Goal: Information Seeking & Learning: Find specific fact

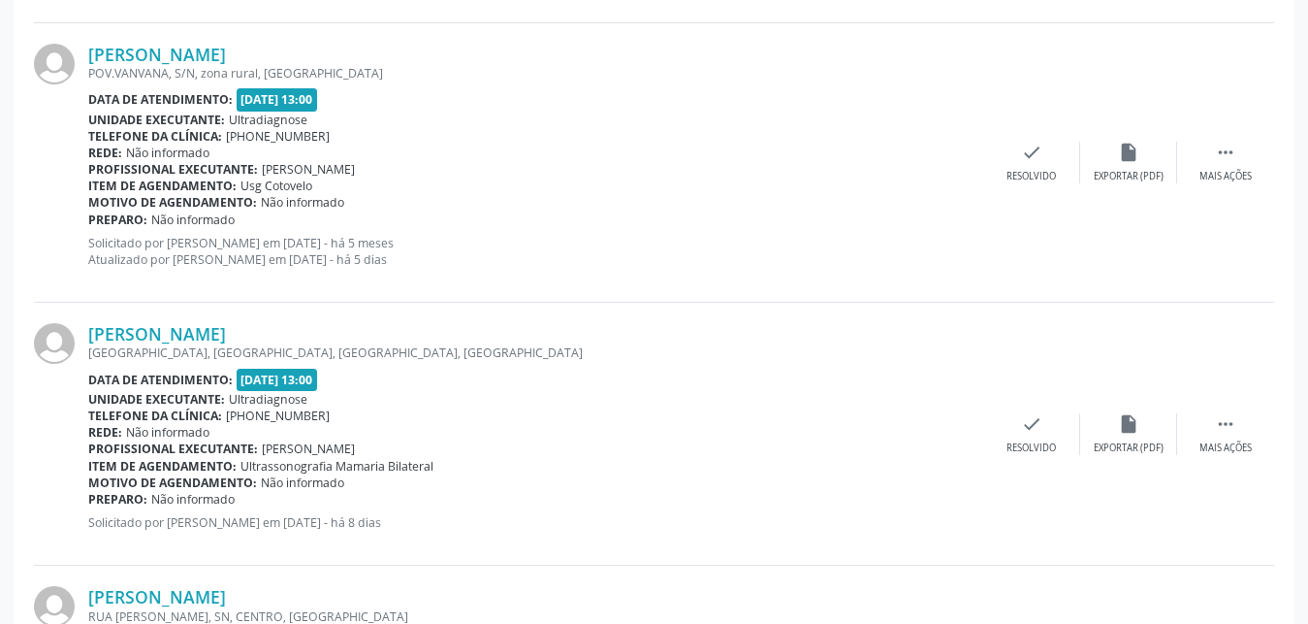
scroll to position [4001, 0]
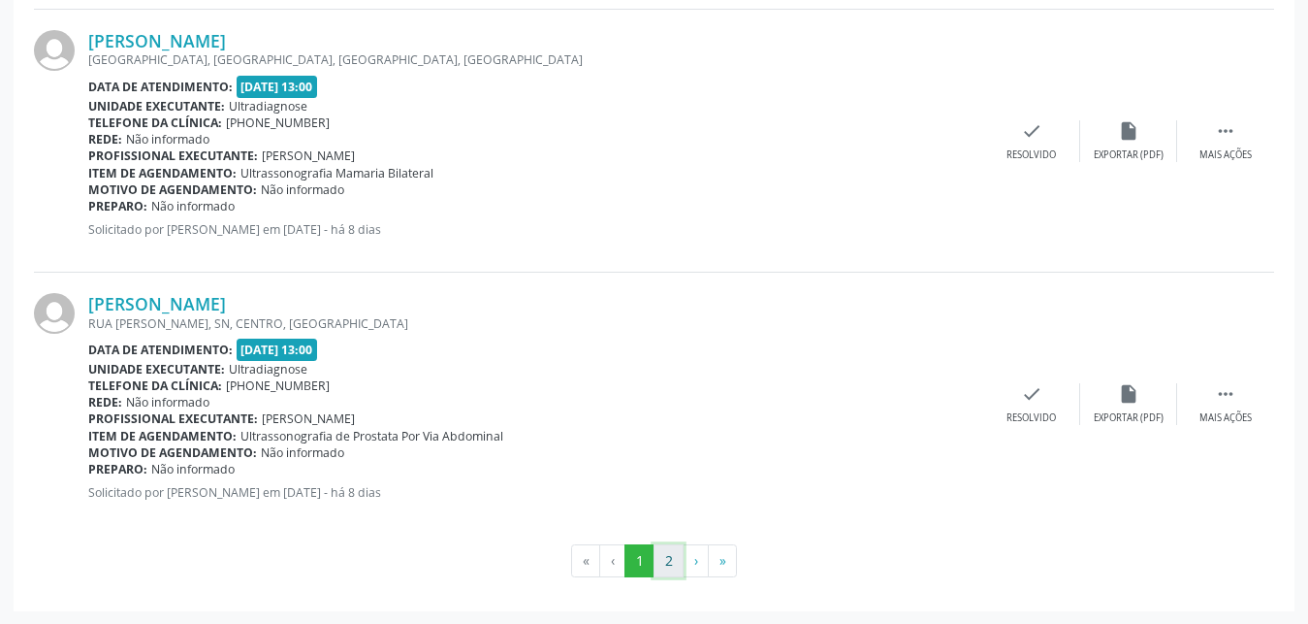
click at [672, 557] on button "2" at bounding box center [669, 560] width 30 height 33
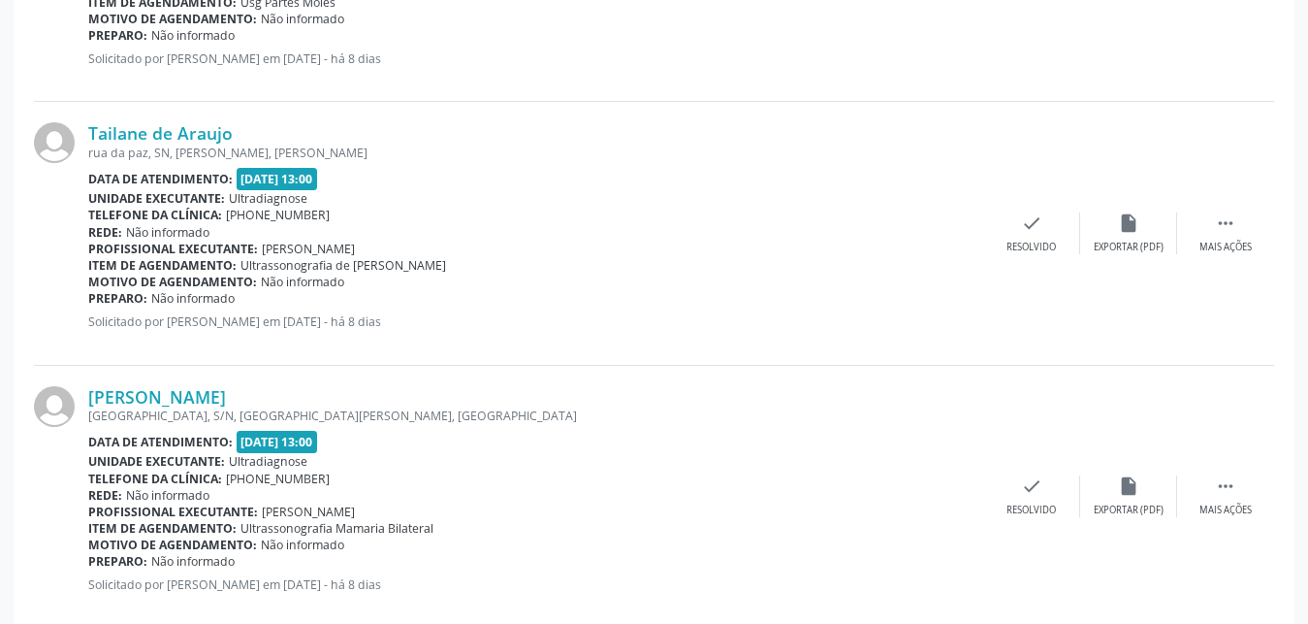
scroll to position [2597, 0]
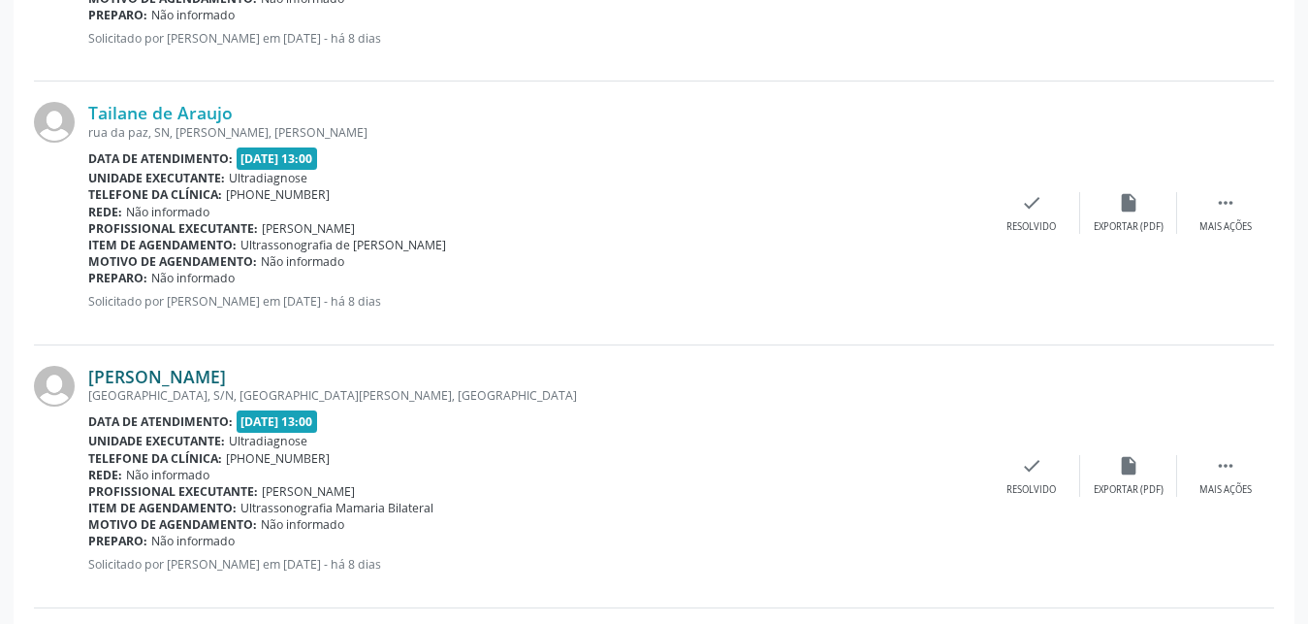
click at [114, 375] on link "[PERSON_NAME]" at bounding box center [157, 376] width 138 height 21
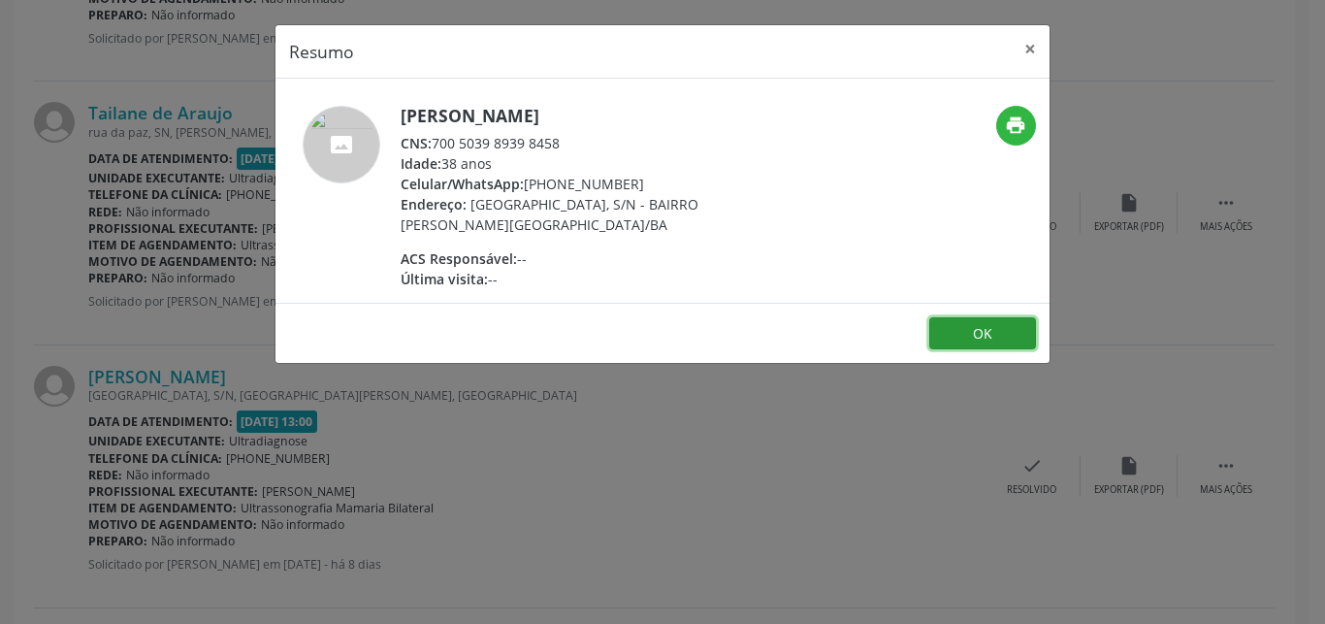
click at [994, 338] on button "OK" at bounding box center [982, 333] width 107 height 33
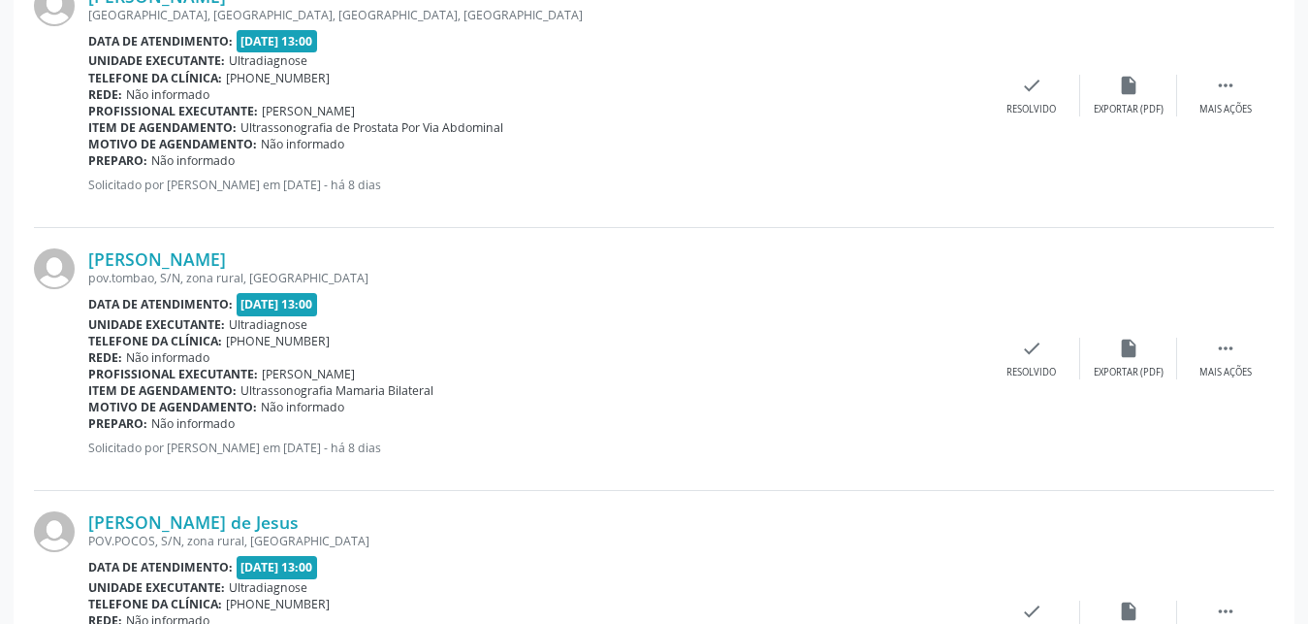
scroll to position [3458, 0]
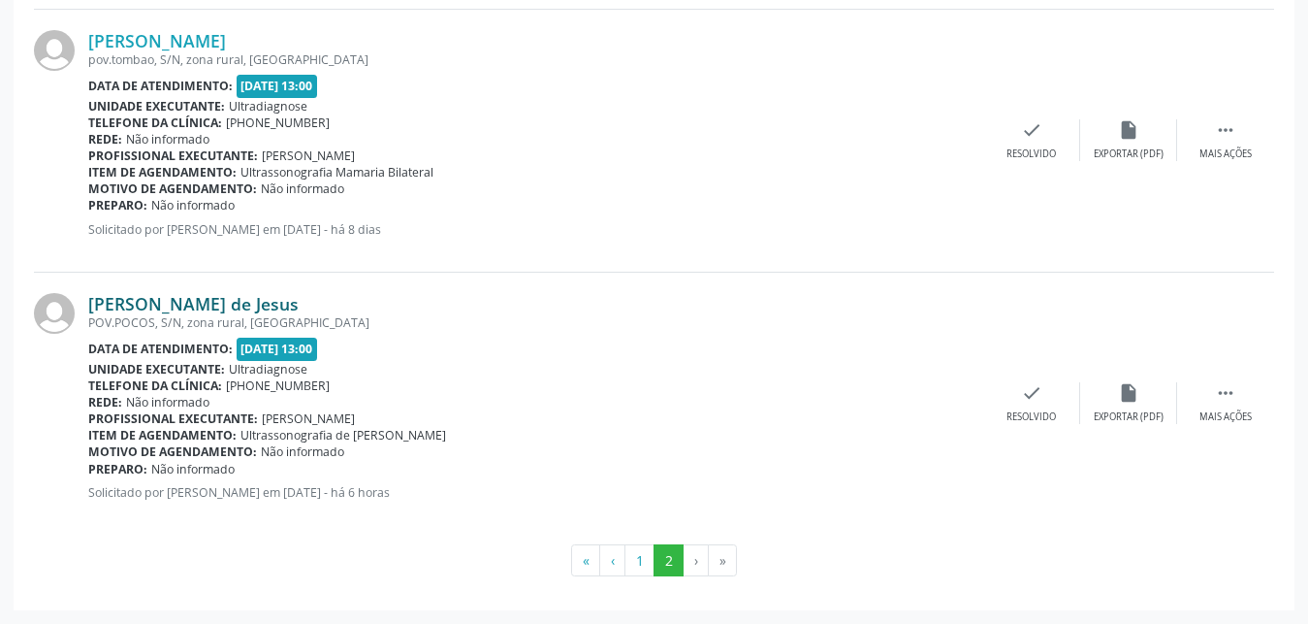
click at [140, 301] on link "[PERSON_NAME] de Jesus" at bounding box center [193, 303] width 210 height 21
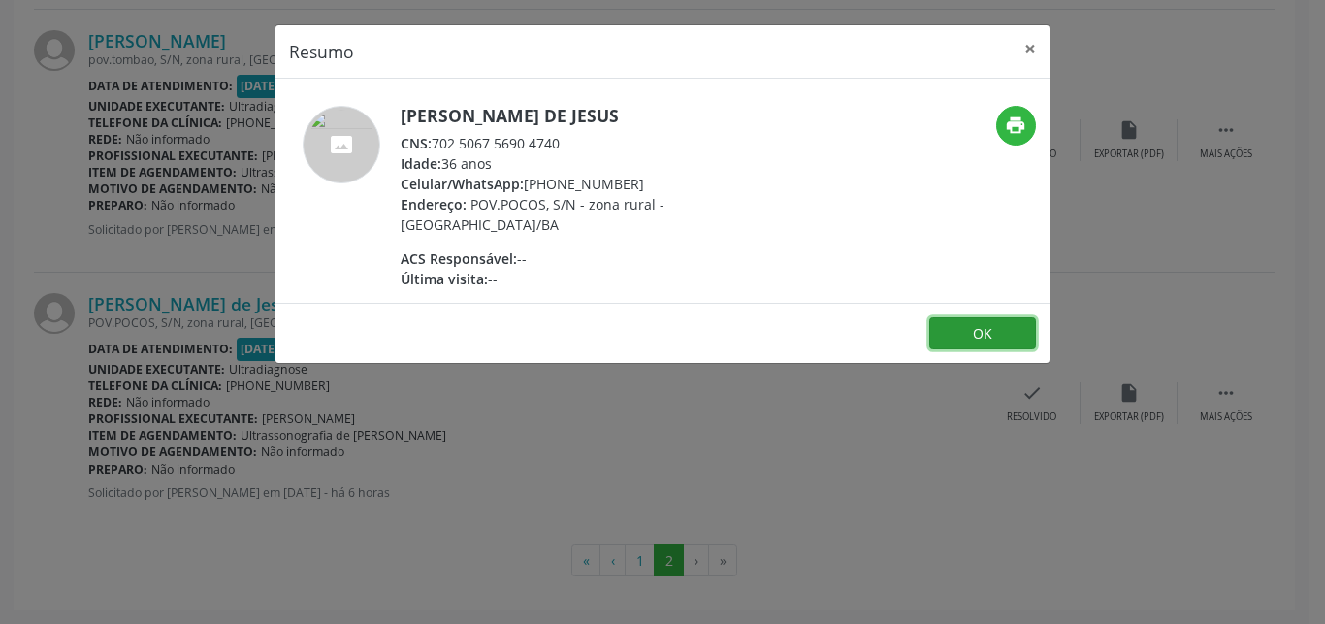
click at [987, 333] on button "OK" at bounding box center [982, 333] width 107 height 33
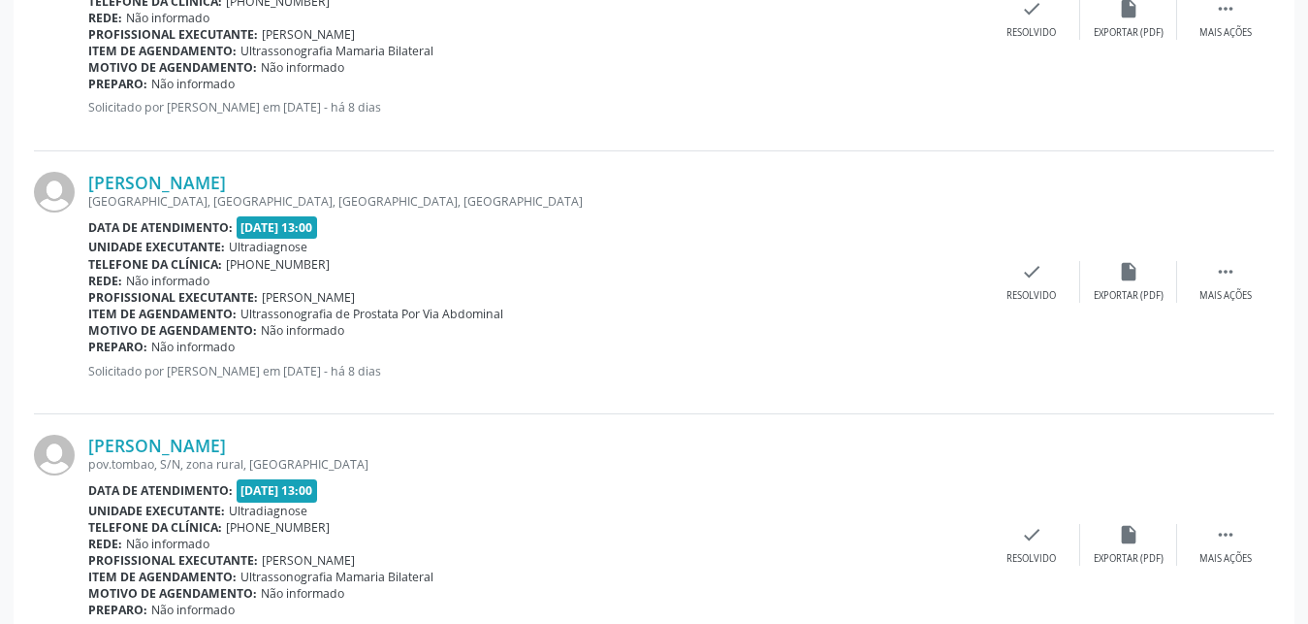
scroll to position [3041, 0]
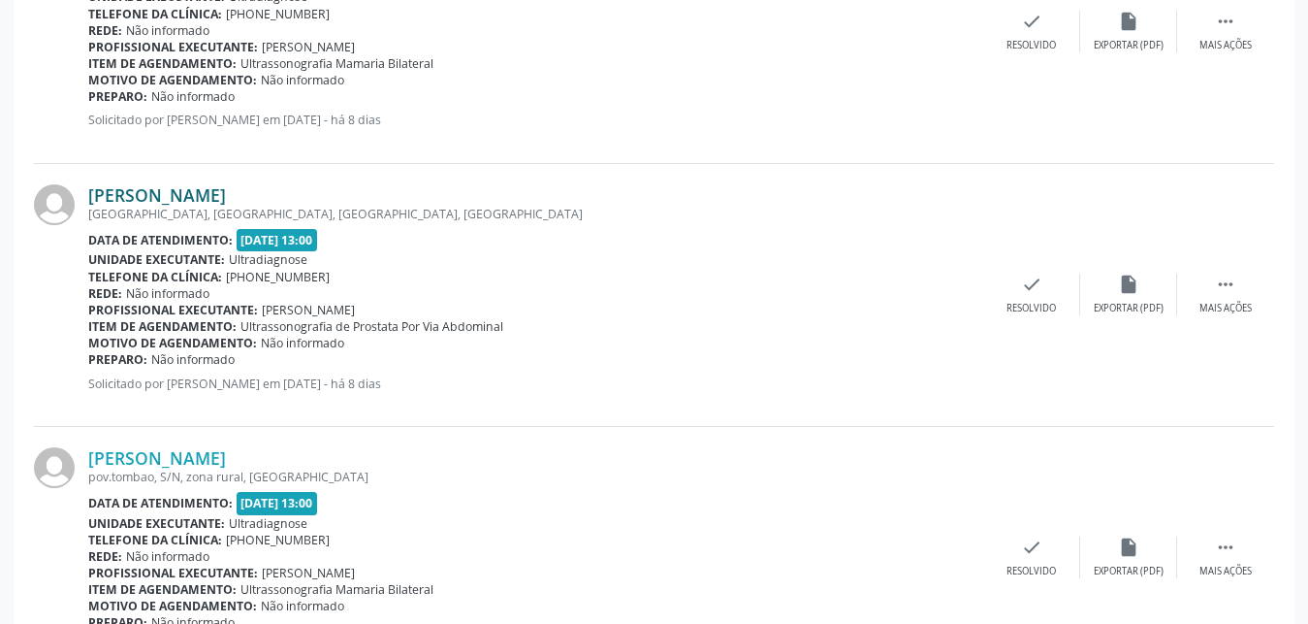
click at [169, 195] on link "[PERSON_NAME]" at bounding box center [157, 194] width 138 height 21
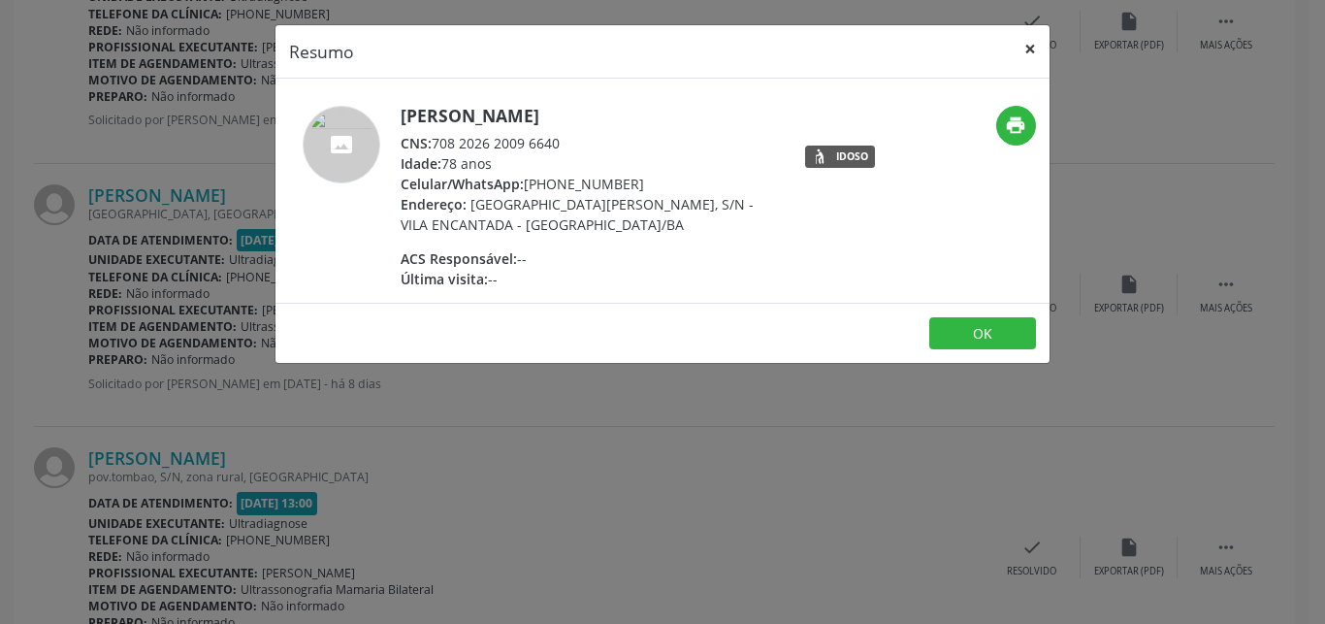
click at [1027, 49] on button "×" at bounding box center [1030, 49] width 39 height 48
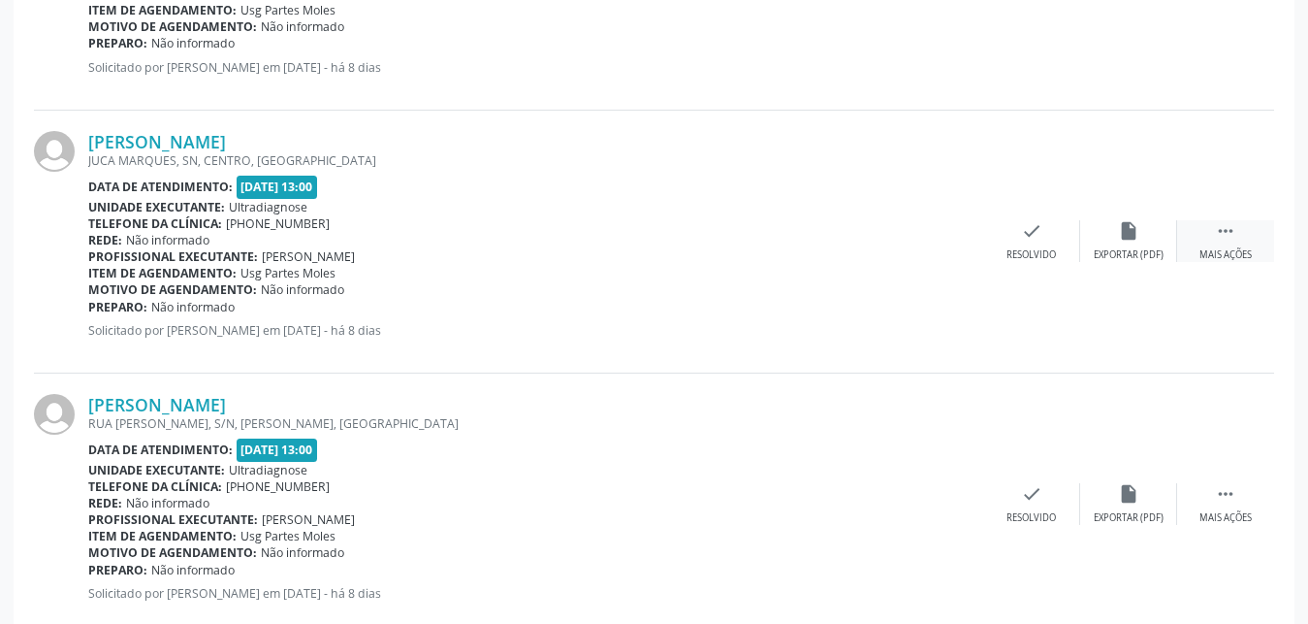
scroll to position [782, 0]
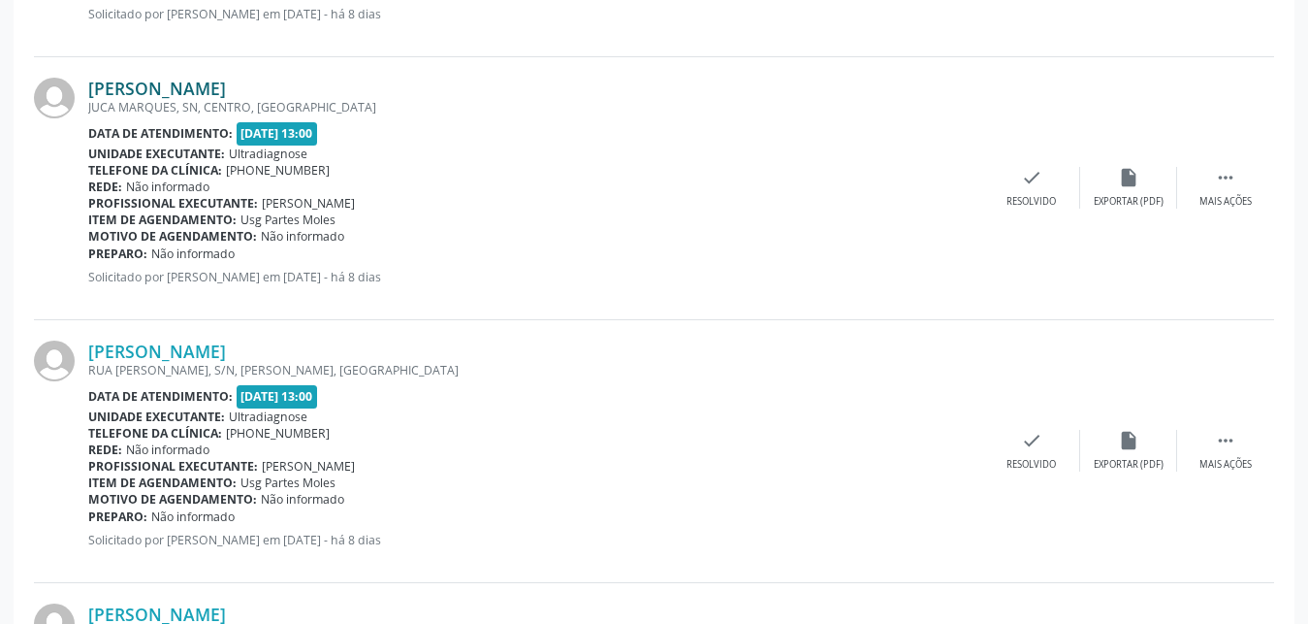
click at [111, 95] on link "[PERSON_NAME]" at bounding box center [157, 88] width 138 height 21
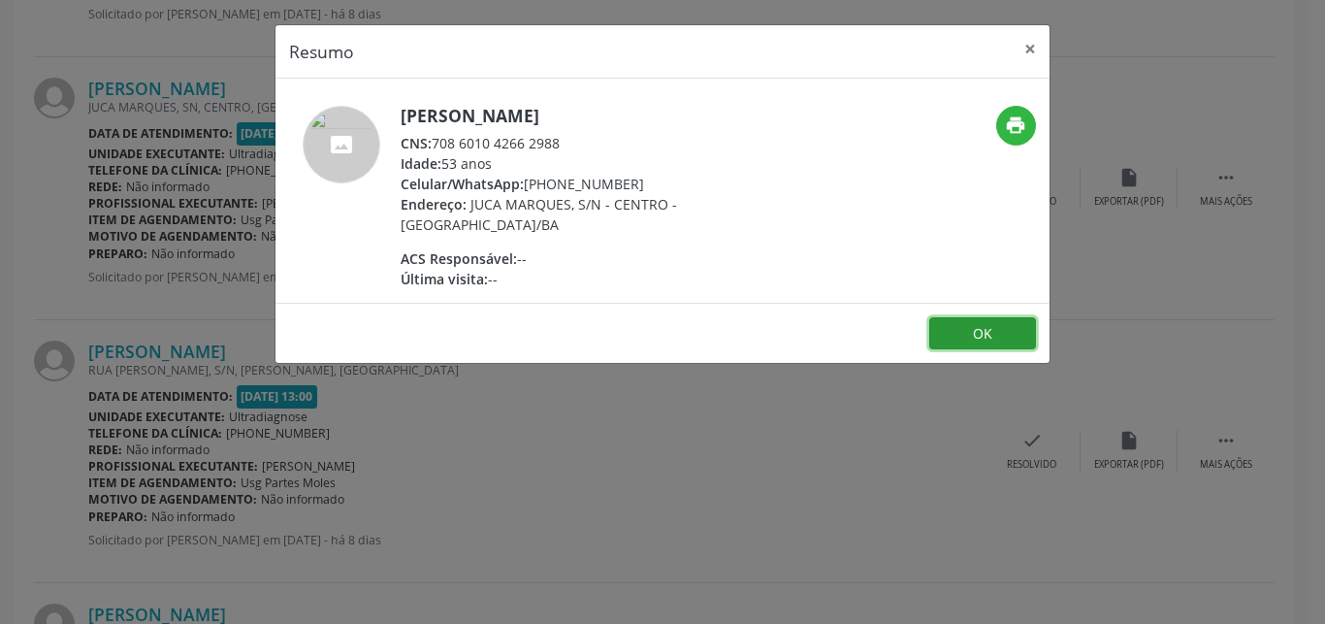
click at [953, 329] on button "OK" at bounding box center [982, 333] width 107 height 33
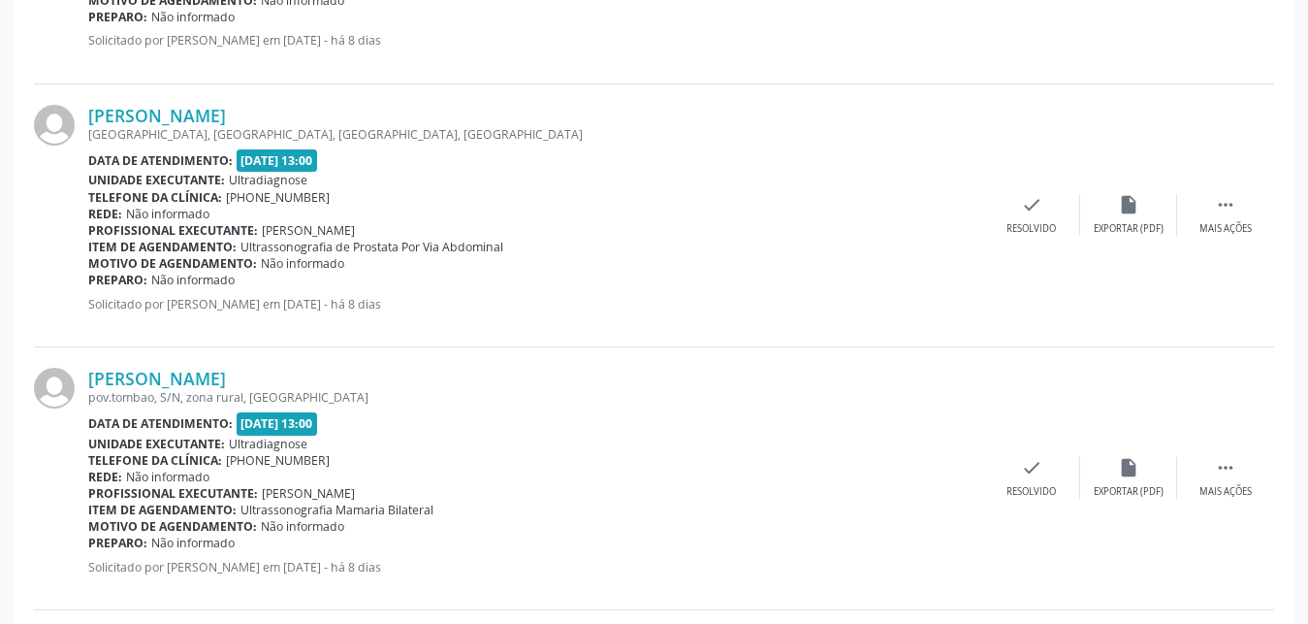
scroll to position [3127, 0]
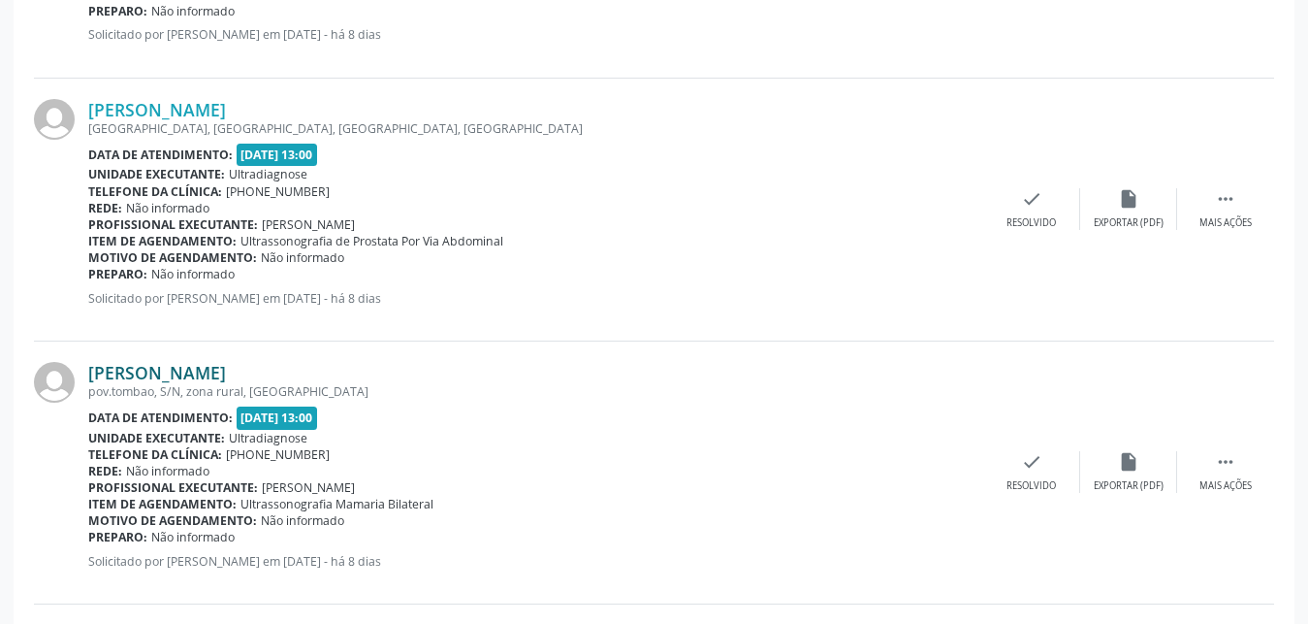
click at [168, 374] on link "[PERSON_NAME]" at bounding box center [157, 372] width 138 height 21
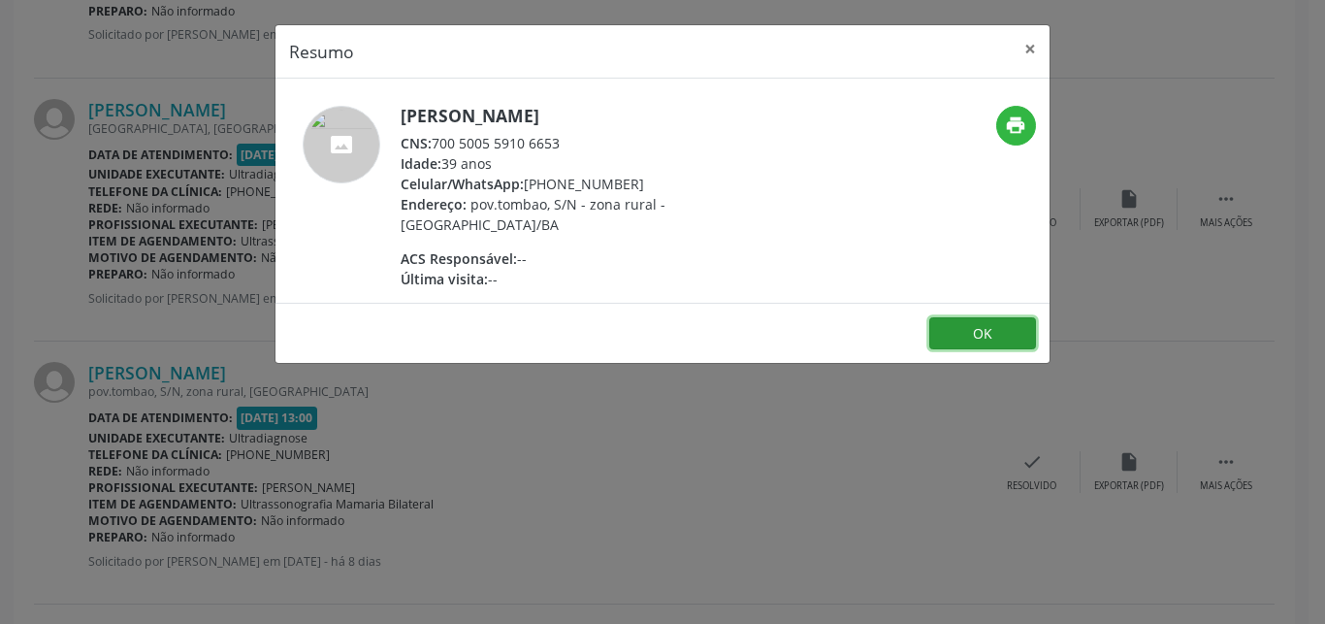
click at [969, 335] on button "OK" at bounding box center [982, 333] width 107 height 33
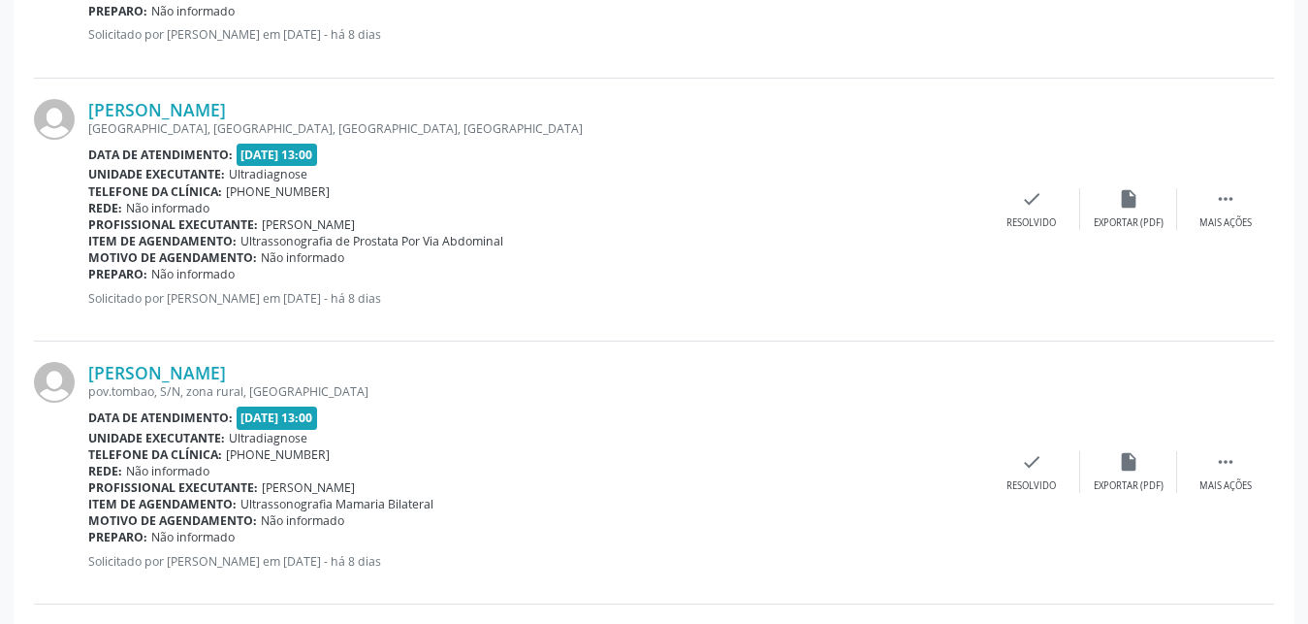
scroll to position [3458, 0]
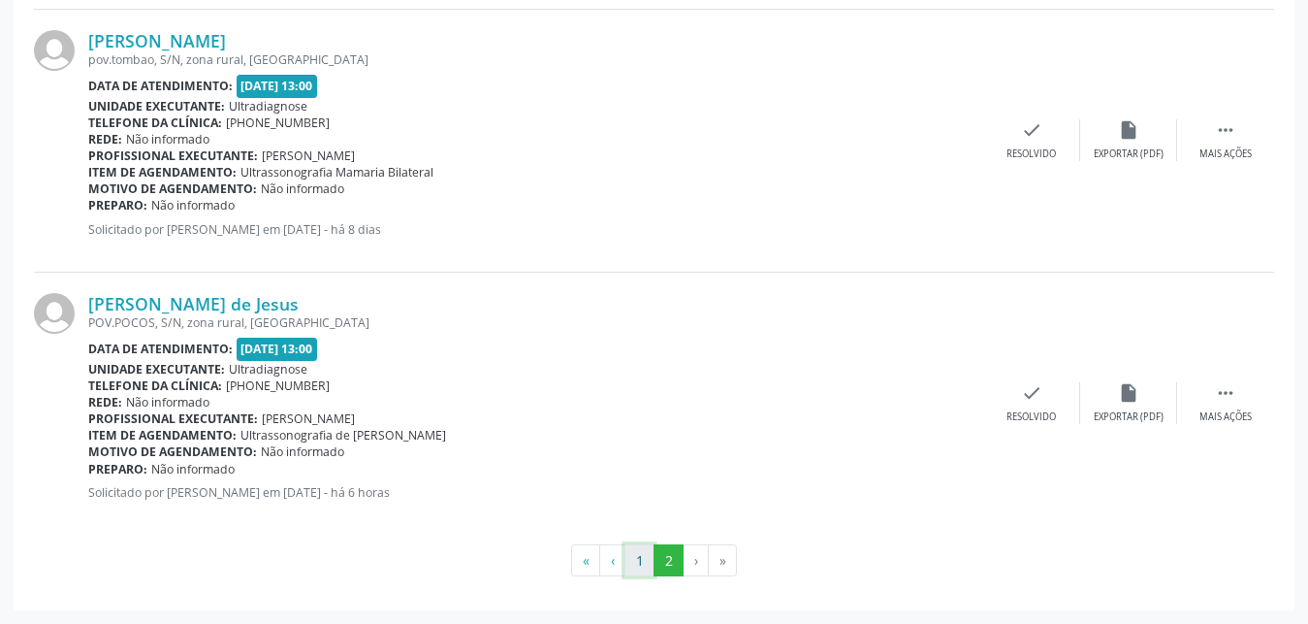
click at [628, 556] on button "1" at bounding box center [640, 560] width 30 height 33
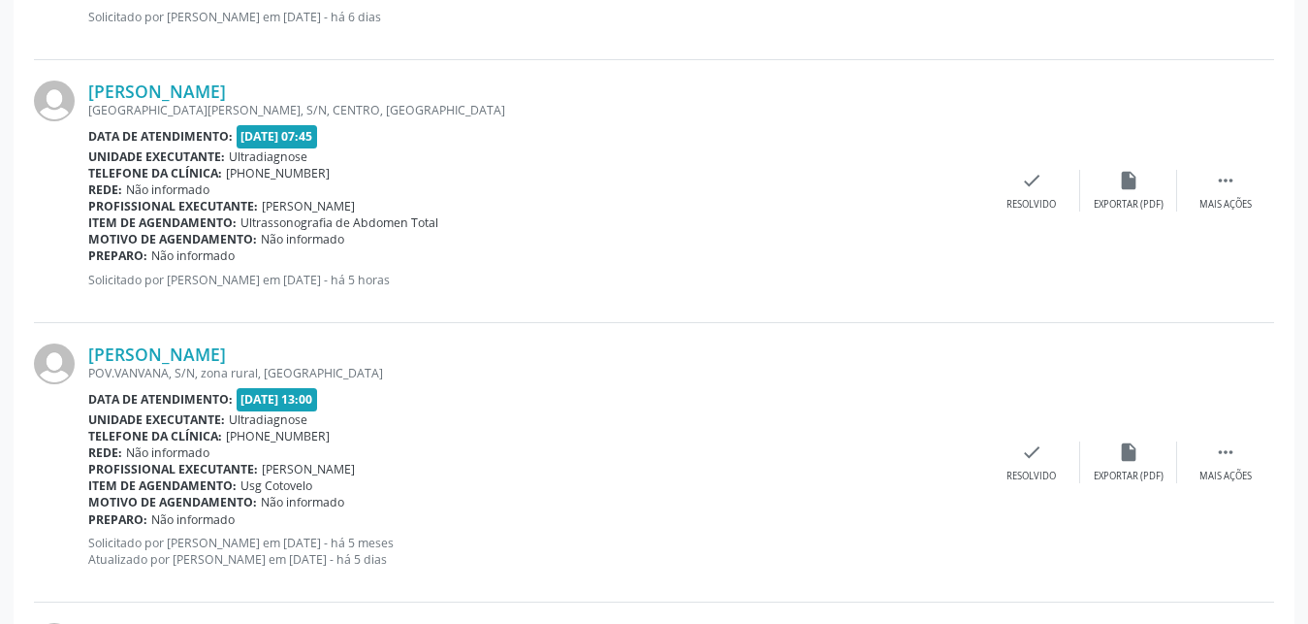
scroll to position [3385, 0]
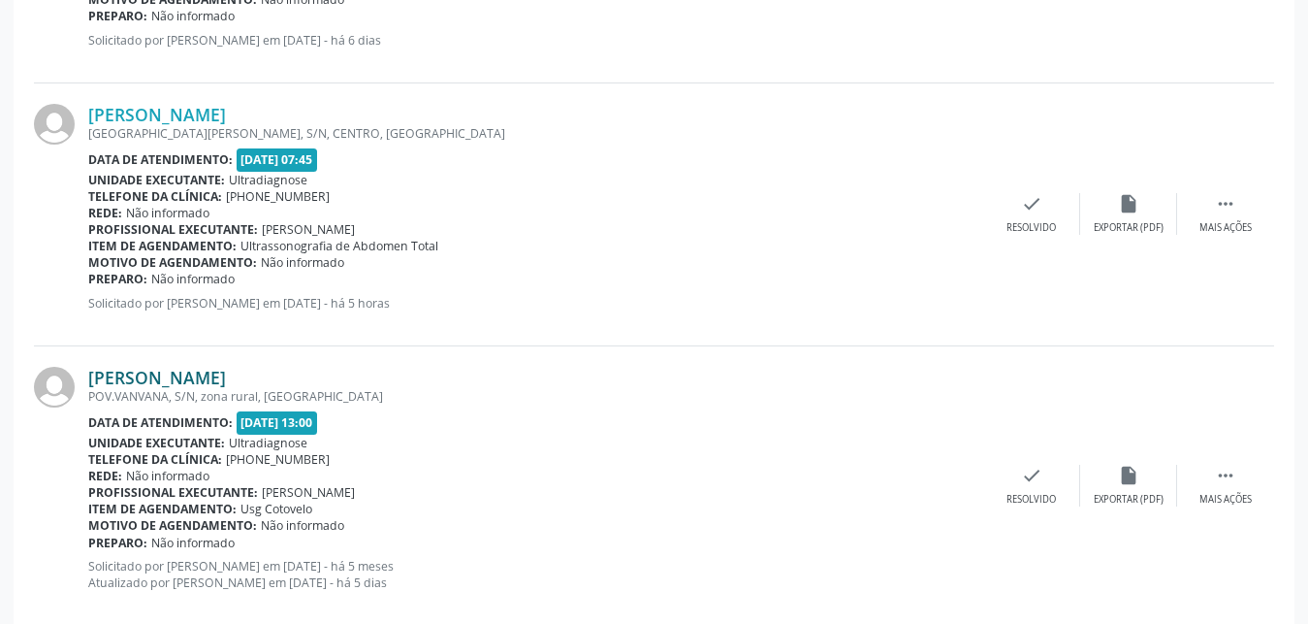
click at [112, 383] on link "[PERSON_NAME]" at bounding box center [157, 377] width 138 height 21
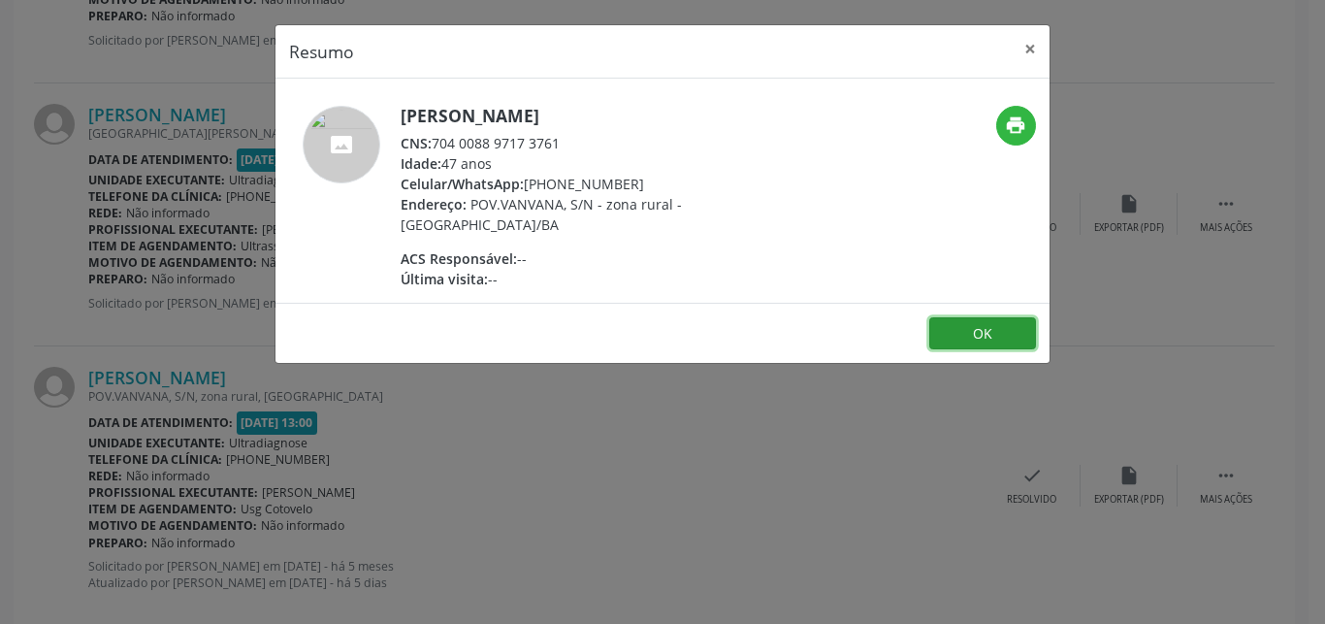
click at [938, 328] on button "OK" at bounding box center [982, 333] width 107 height 33
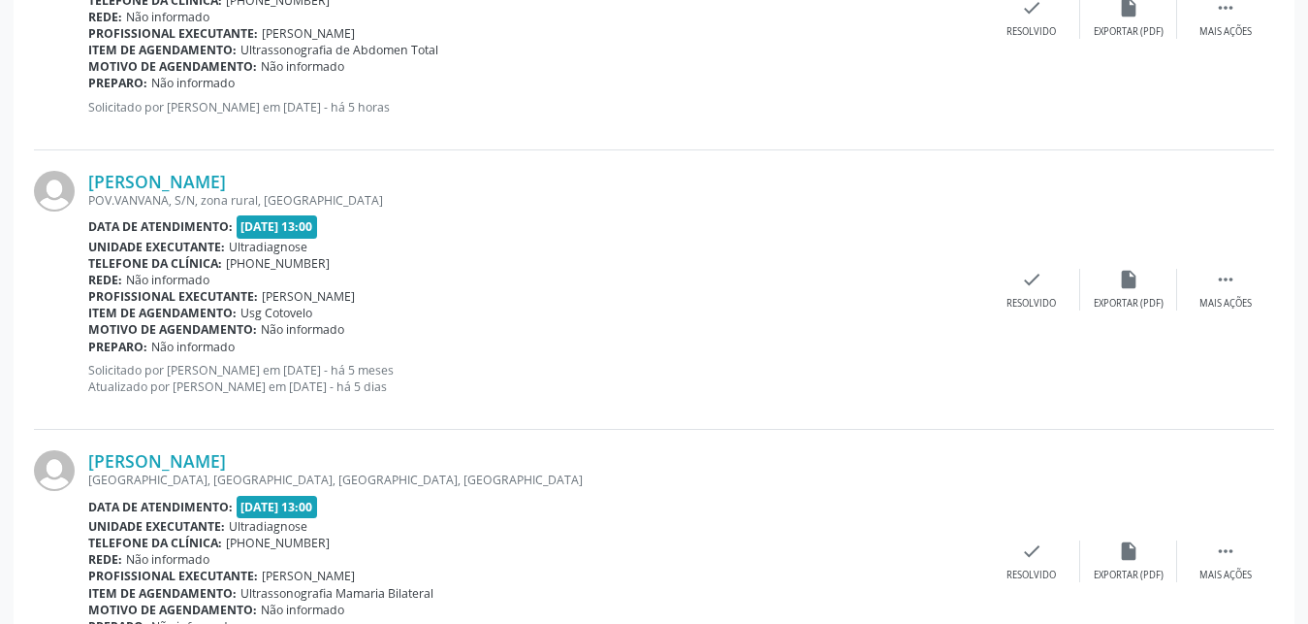
scroll to position [4001, 0]
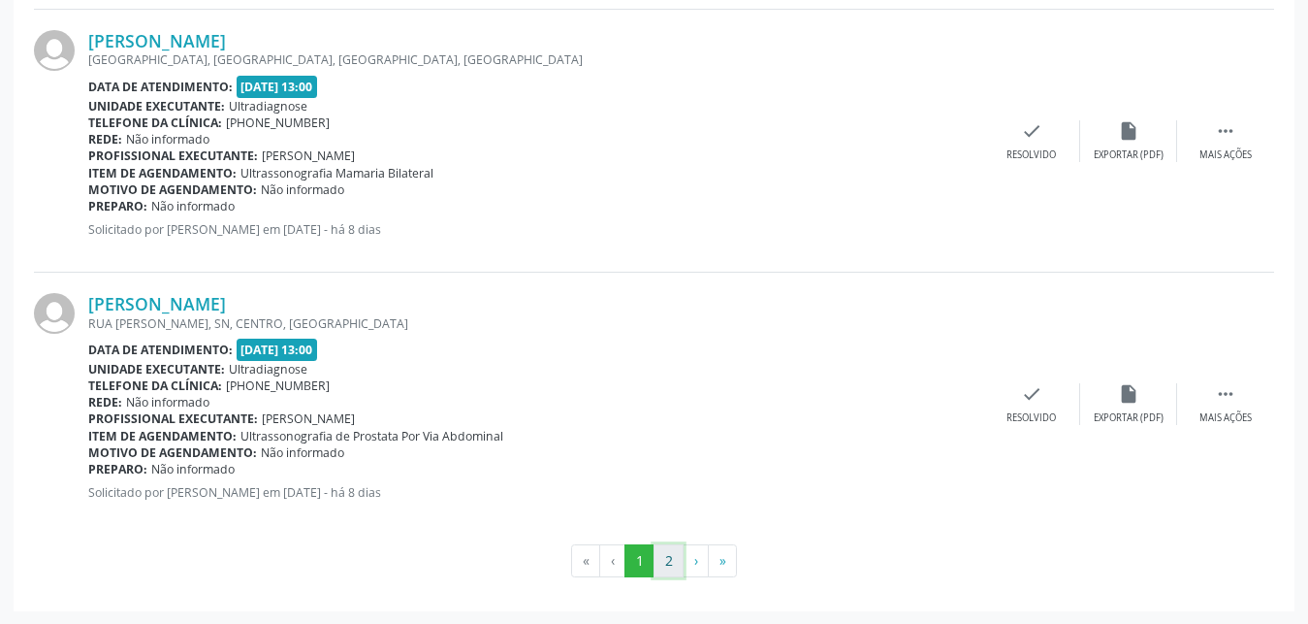
click at [661, 550] on button "2" at bounding box center [669, 560] width 30 height 33
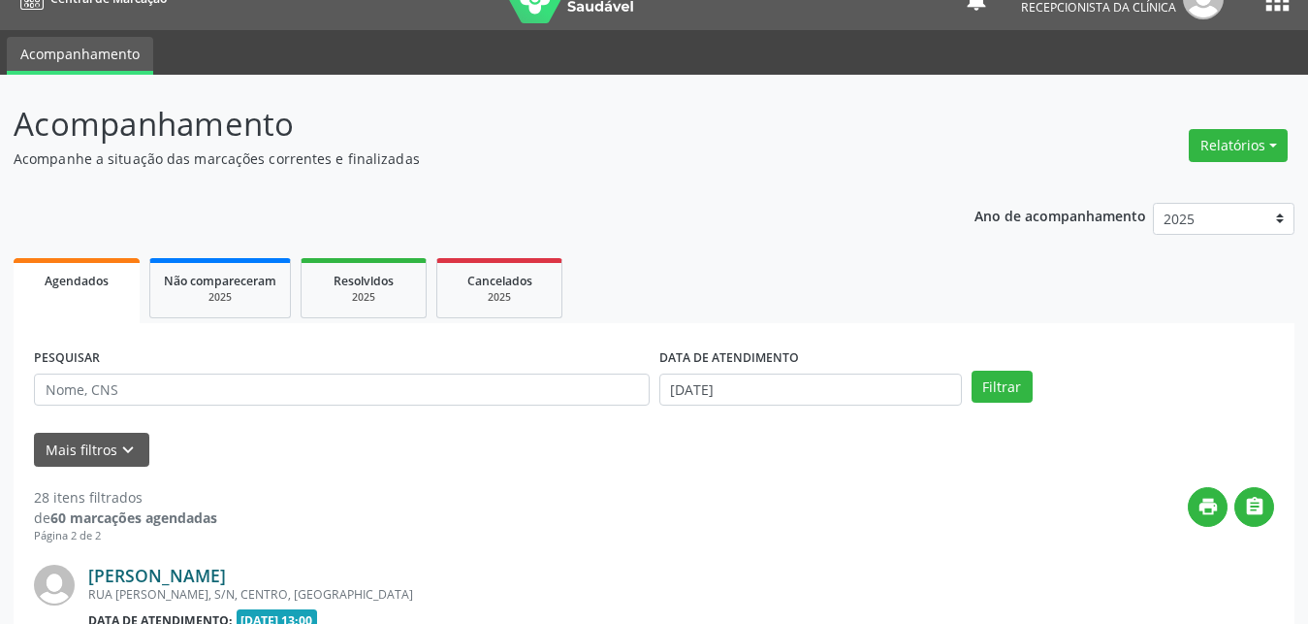
click at [165, 577] on link "[PERSON_NAME]" at bounding box center [157, 574] width 138 height 21
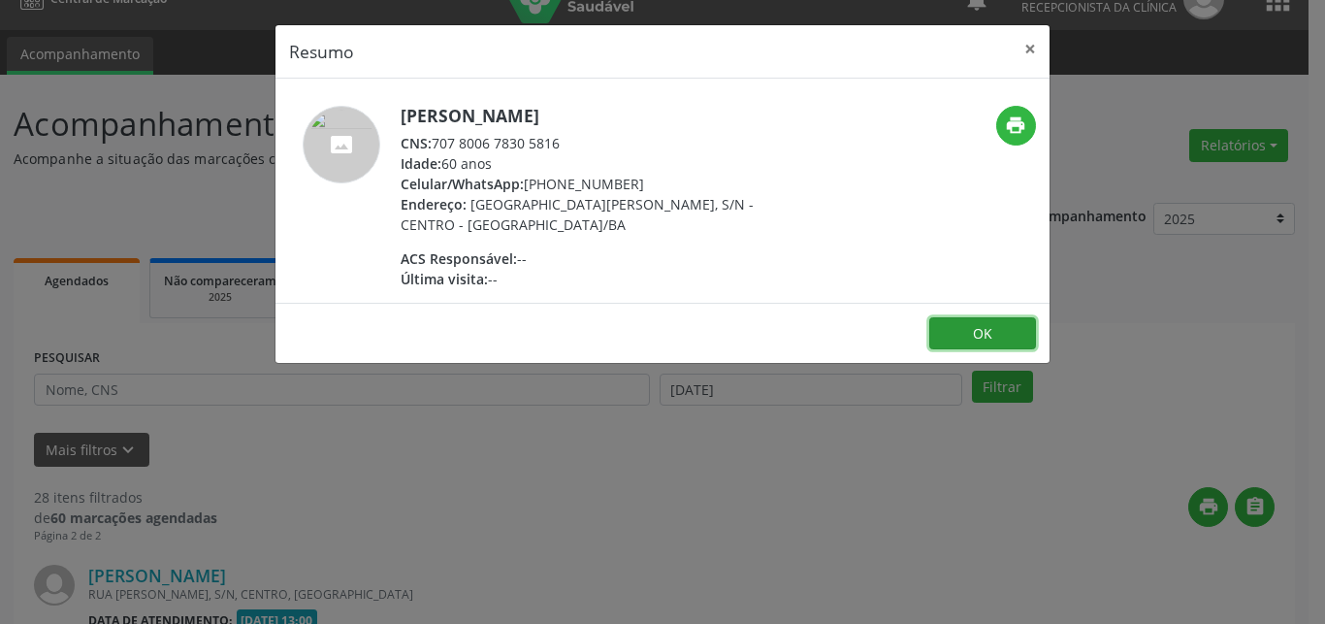
click at [963, 332] on button "OK" at bounding box center [982, 333] width 107 height 33
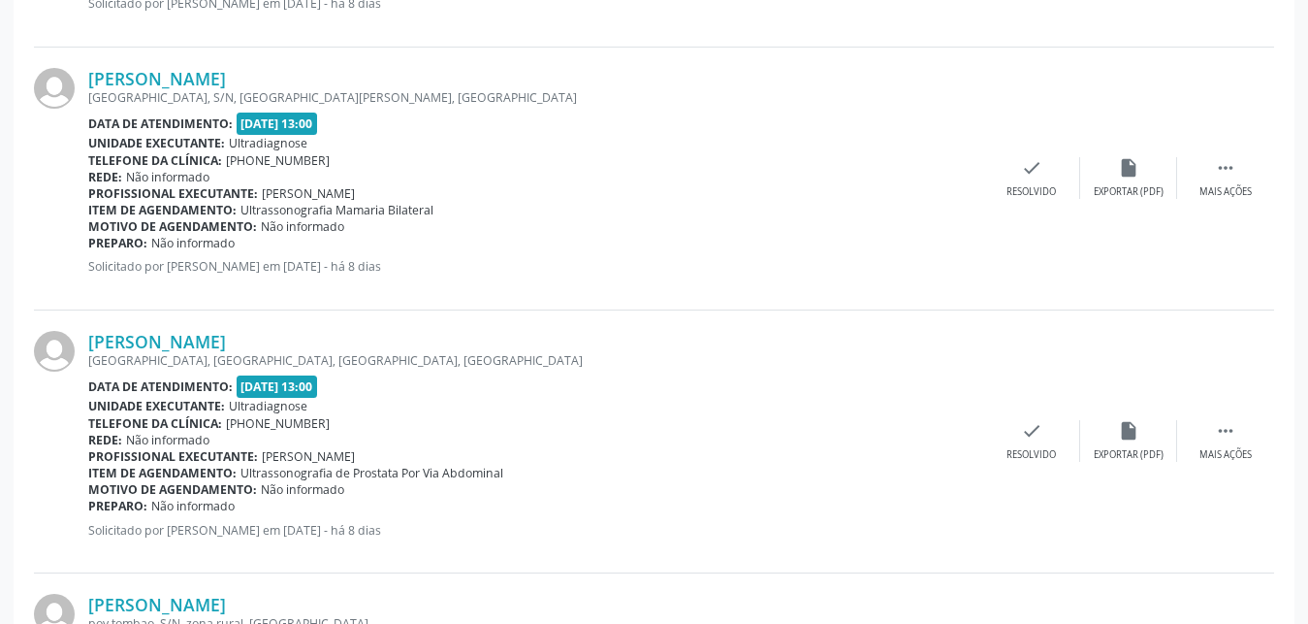
scroll to position [3458, 0]
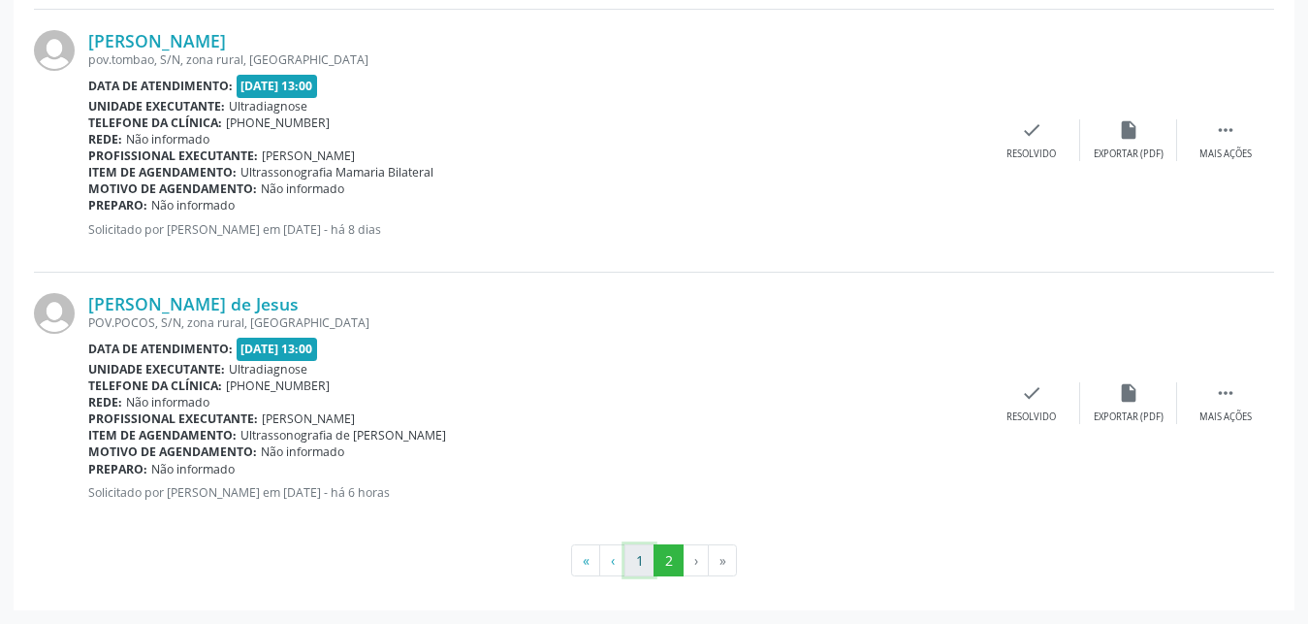
click at [637, 566] on button "1" at bounding box center [640, 560] width 30 height 33
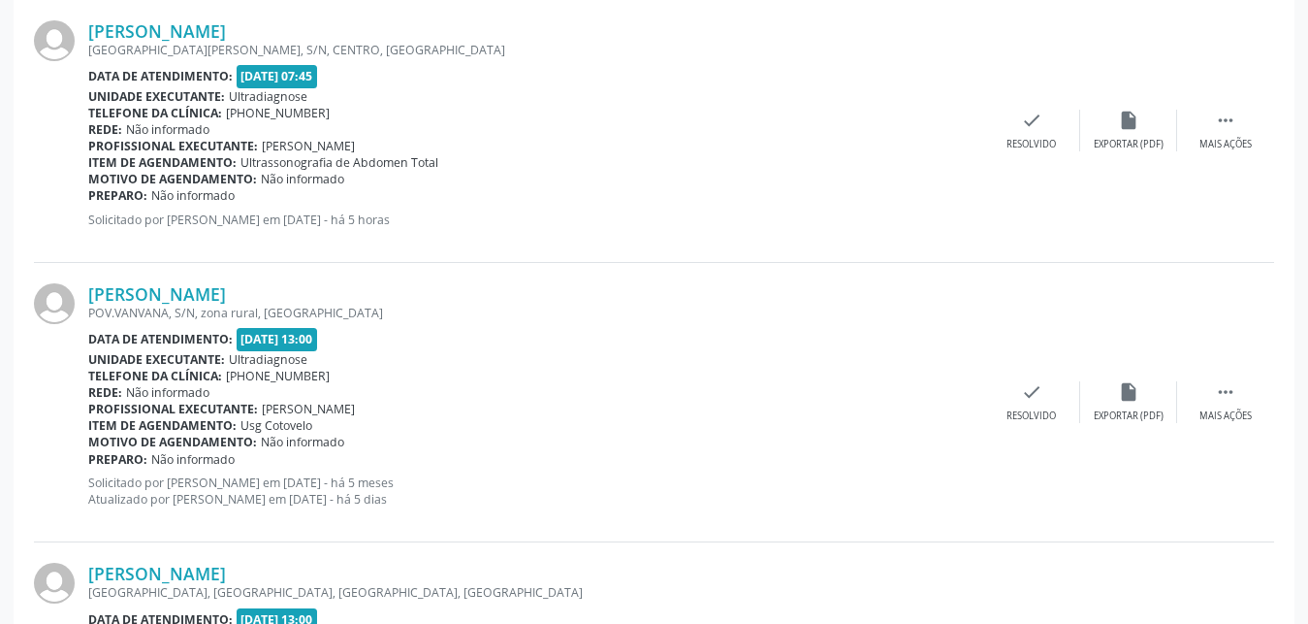
scroll to position [4001, 0]
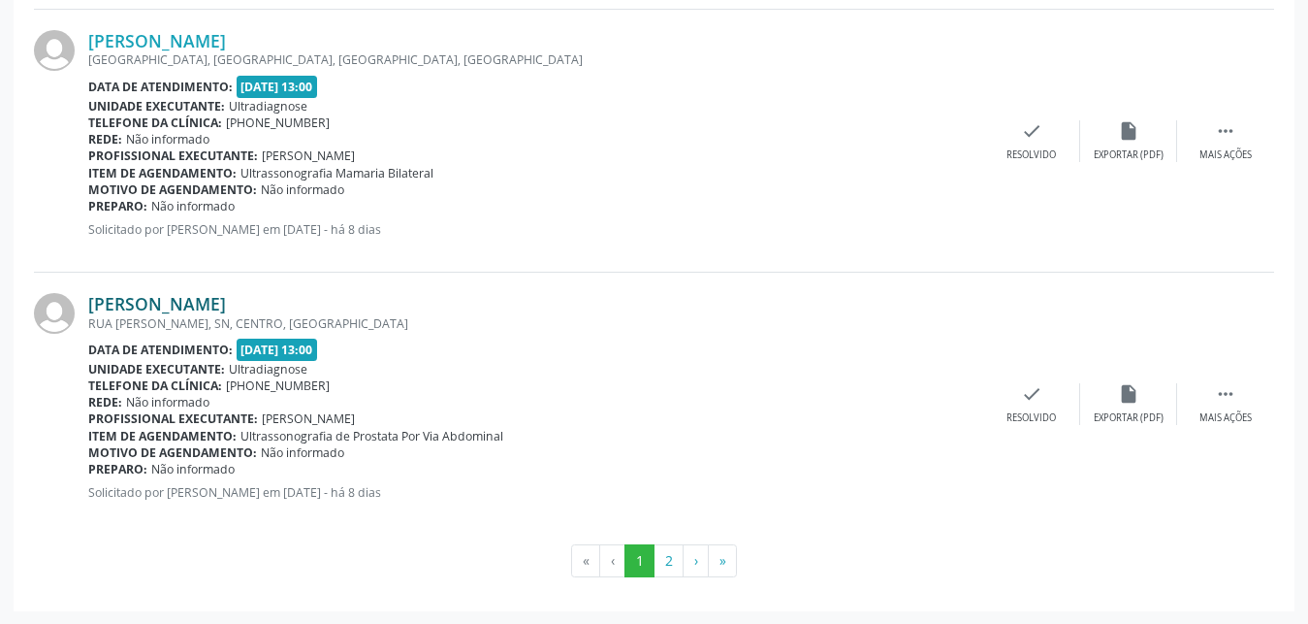
click at [115, 301] on link "[PERSON_NAME]" at bounding box center [157, 303] width 138 height 21
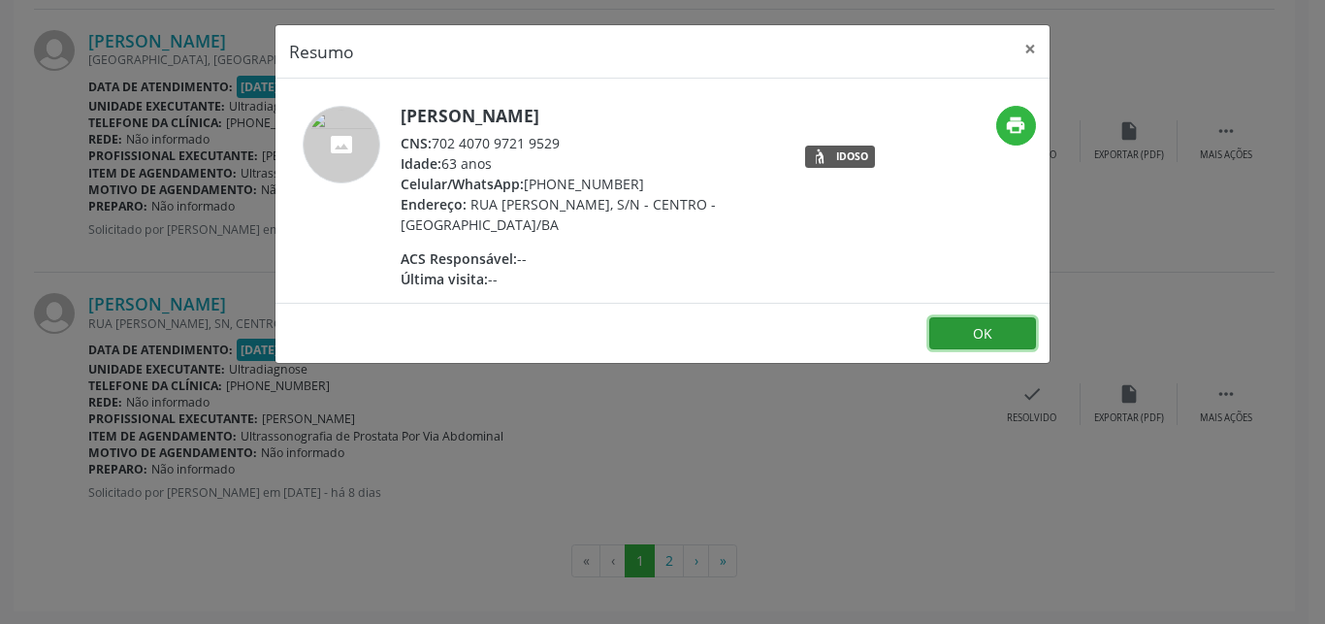
click at [990, 320] on button "OK" at bounding box center [982, 333] width 107 height 33
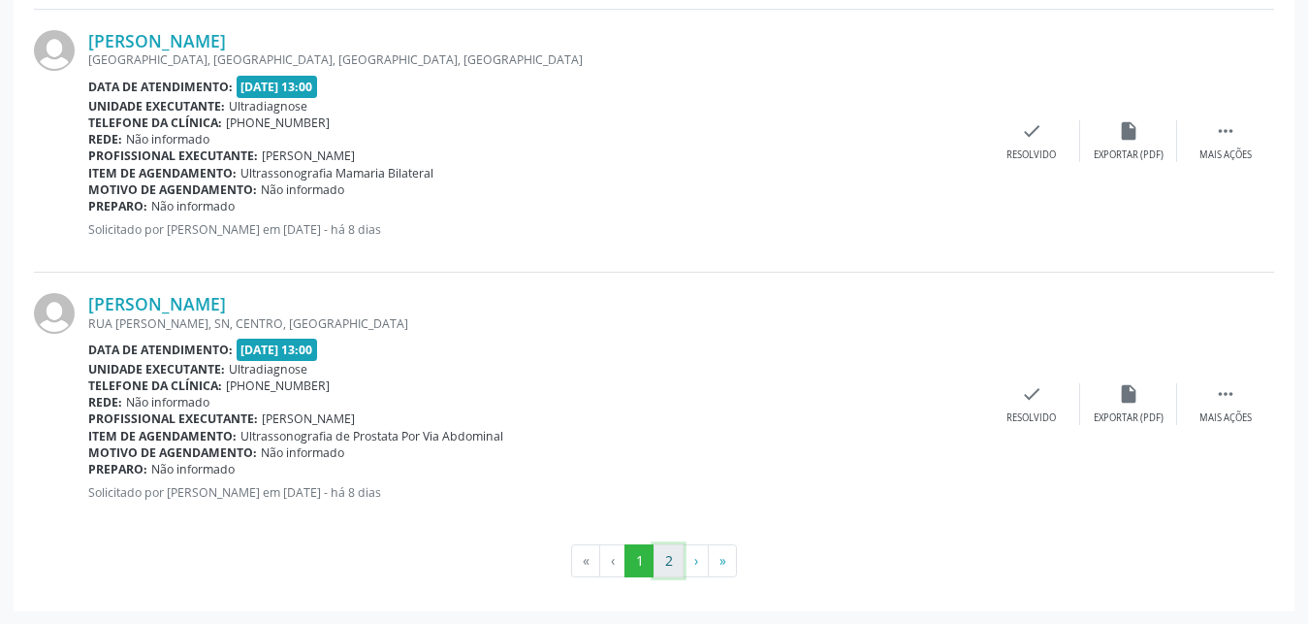
click at [673, 563] on button "2" at bounding box center [669, 560] width 30 height 33
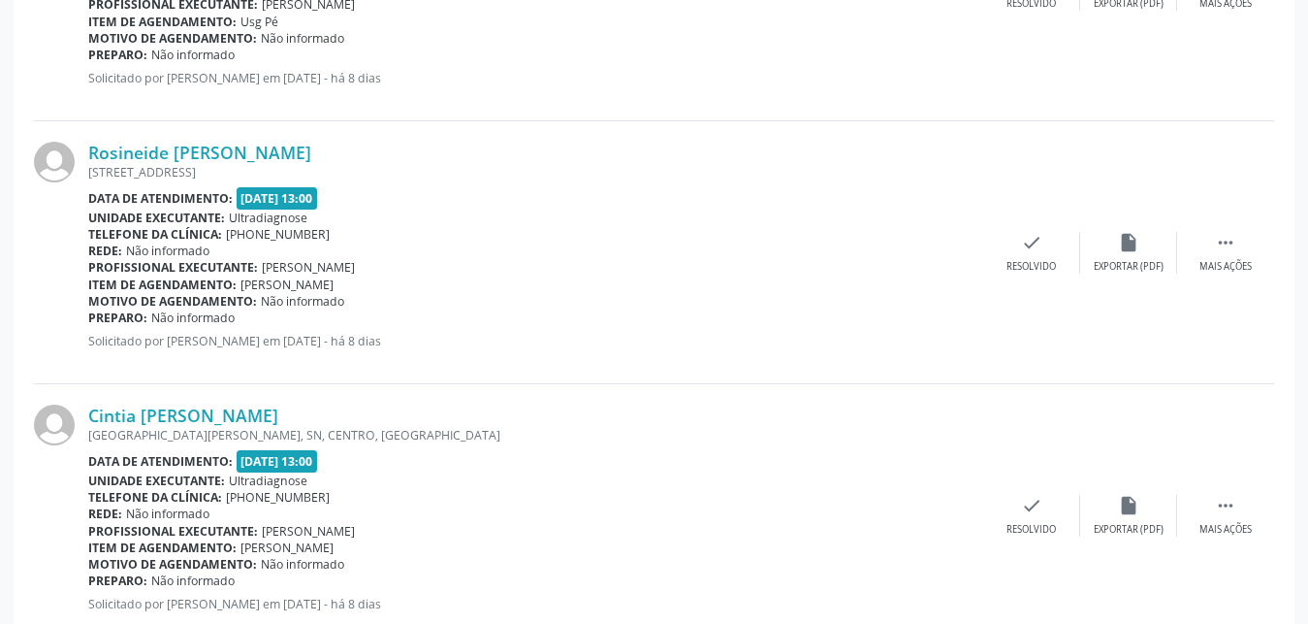
scroll to position [1783, 0]
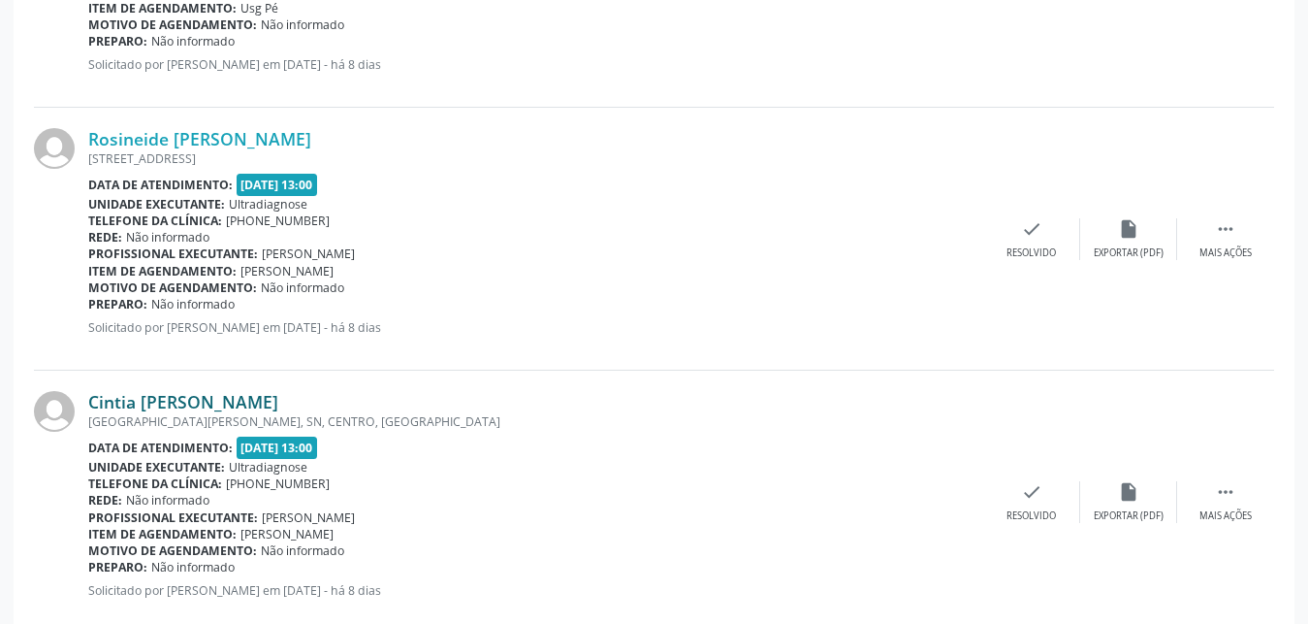
click at [141, 411] on link "Cintia [PERSON_NAME]" at bounding box center [183, 401] width 190 height 21
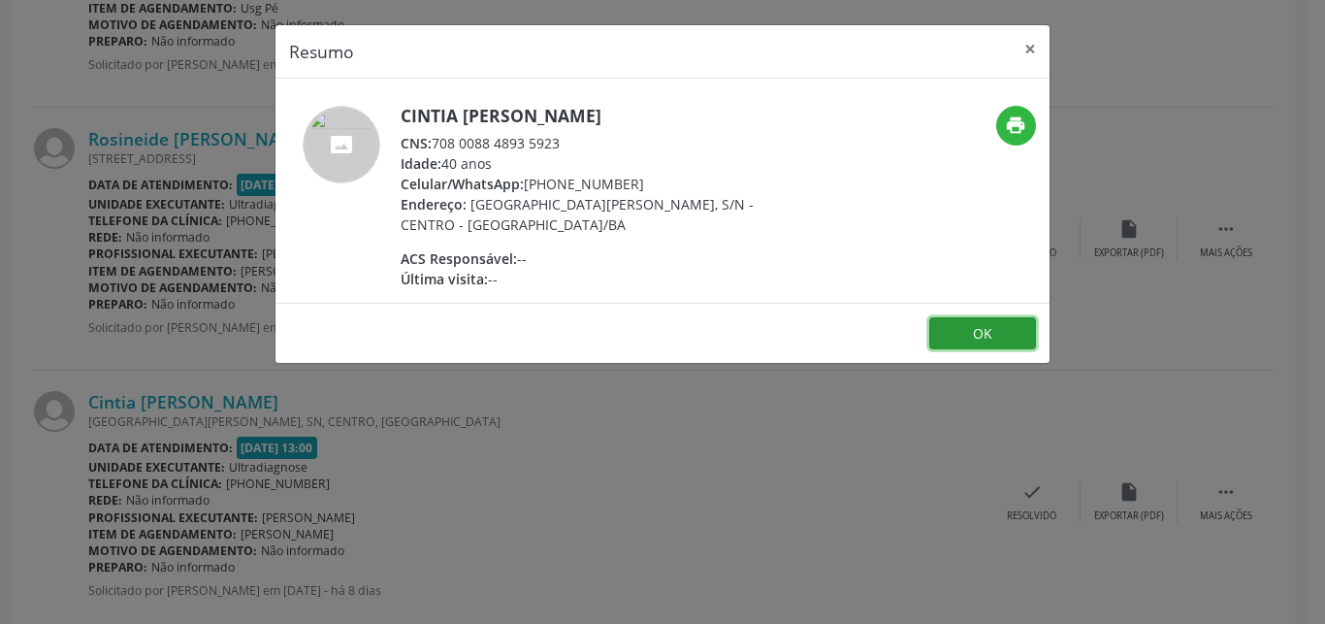
click at [955, 338] on button "OK" at bounding box center [982, 333] width 107 height 33
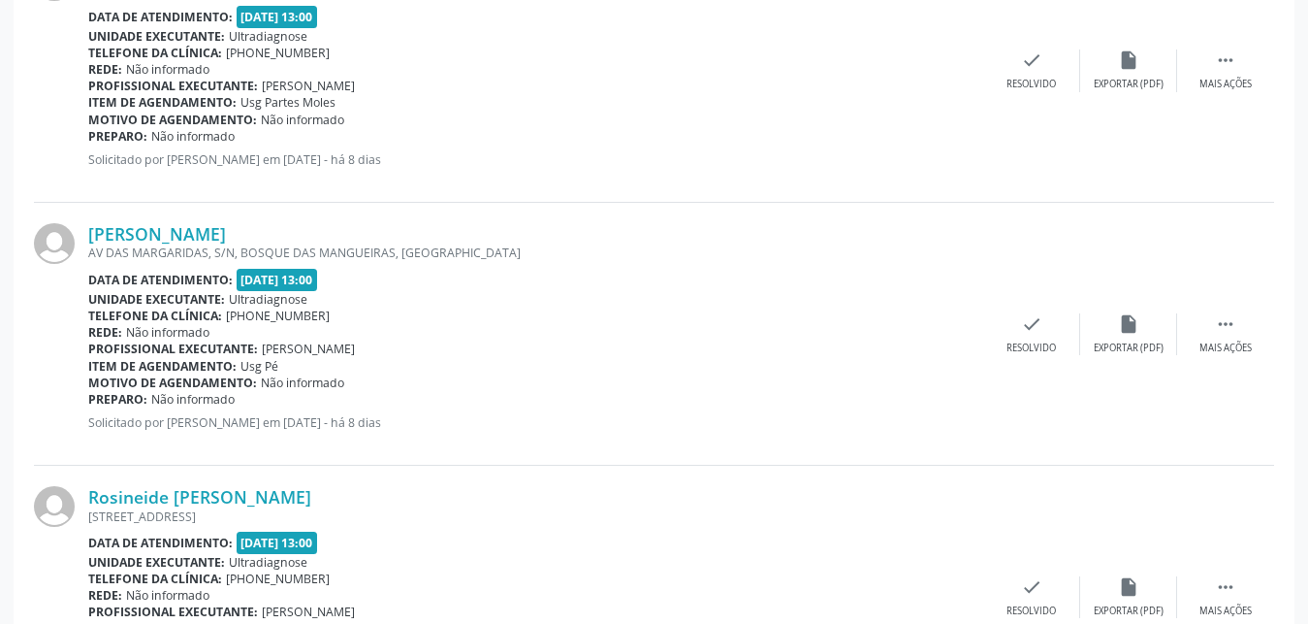
scroll to position [1404, 0]
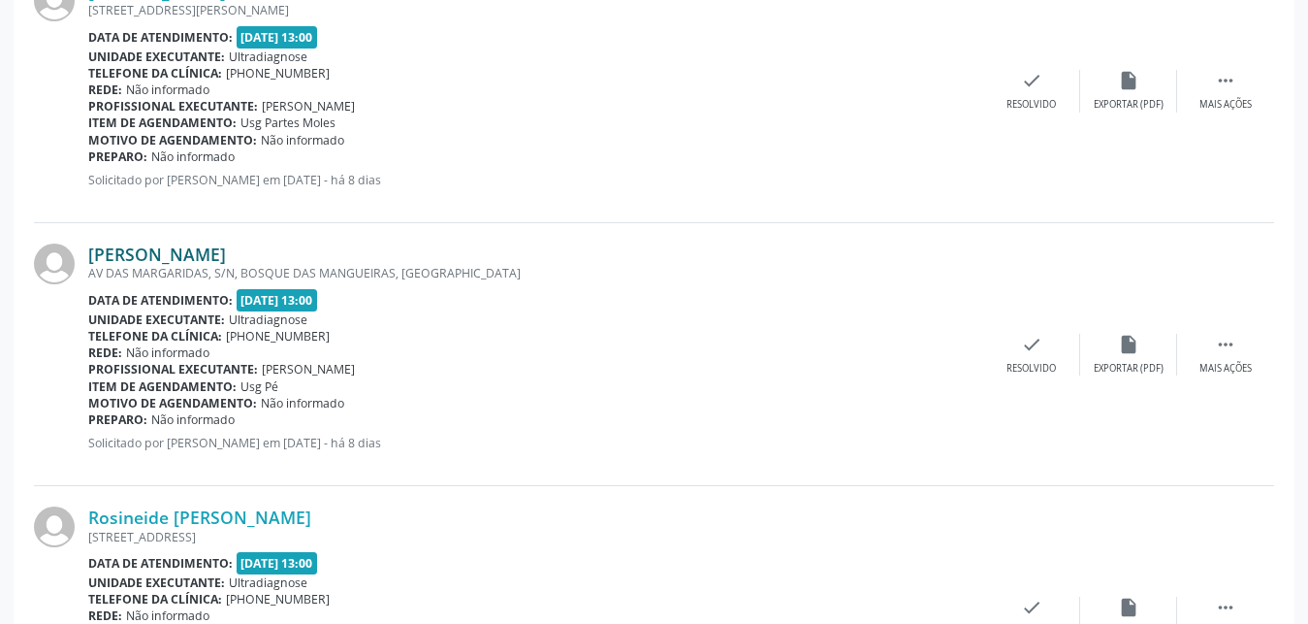
click at [101, 258] on link "[PERSON_NAME]" at bounding box center [157, 253] width 138 height 21
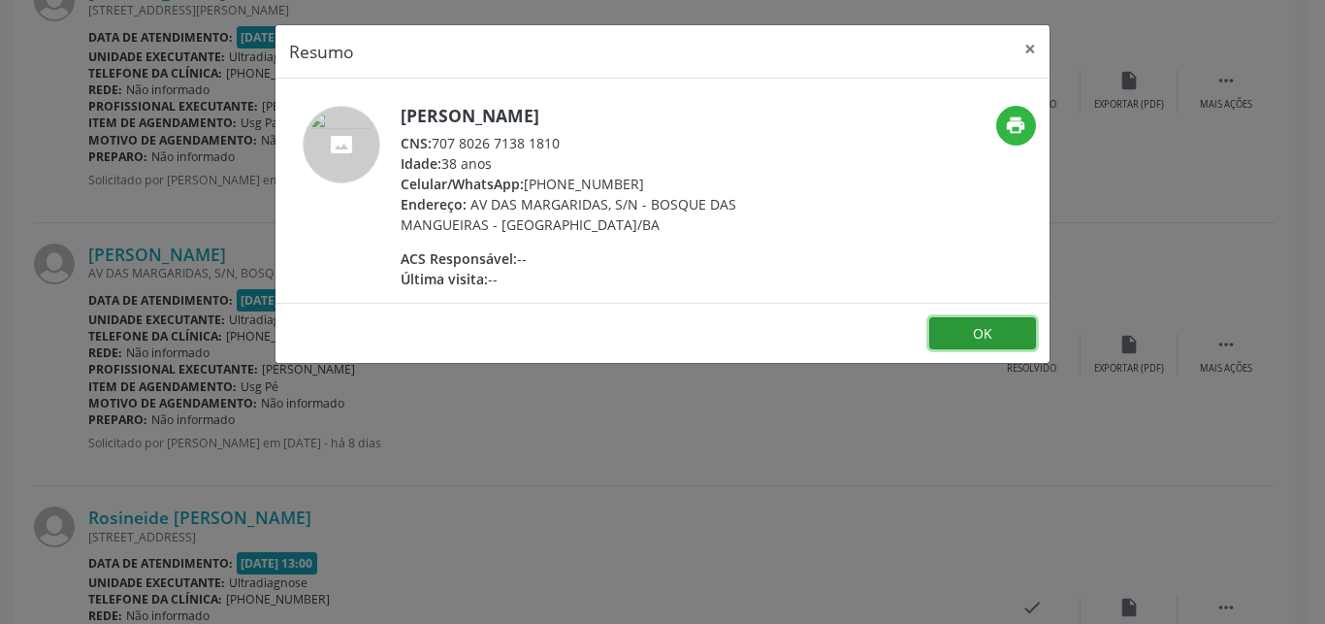
click at [969, 333] on button "OK" at bounding box center [982, 333] width 107 height 33
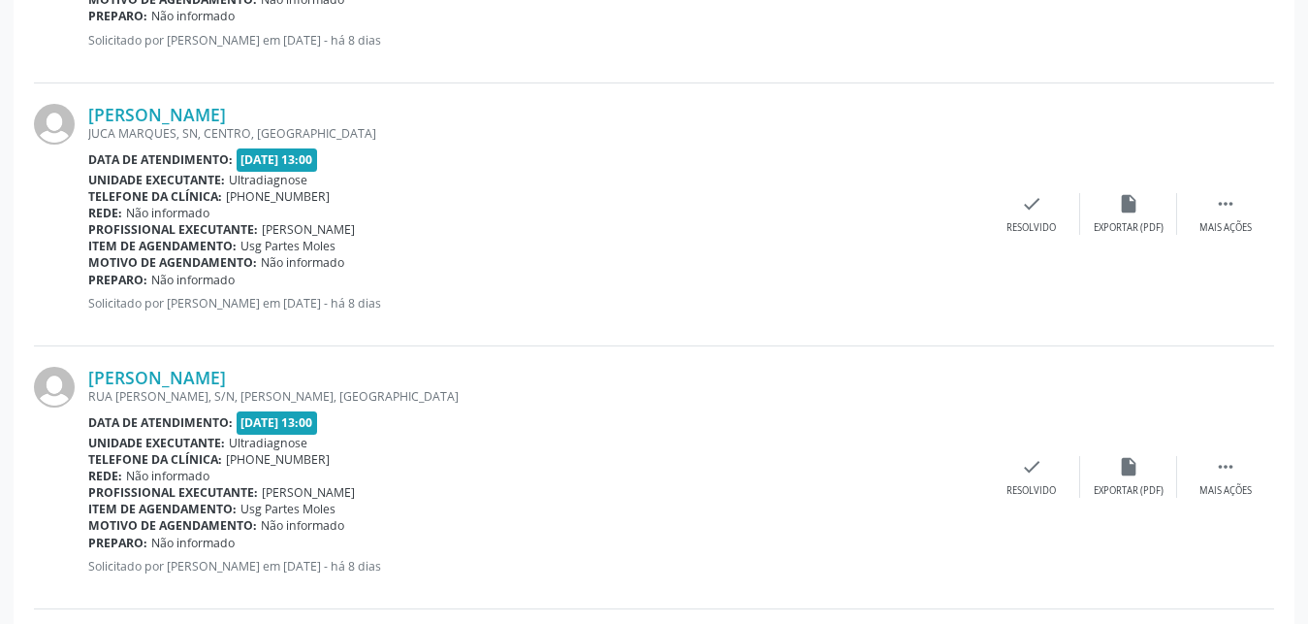
scroll to position [762, 0]
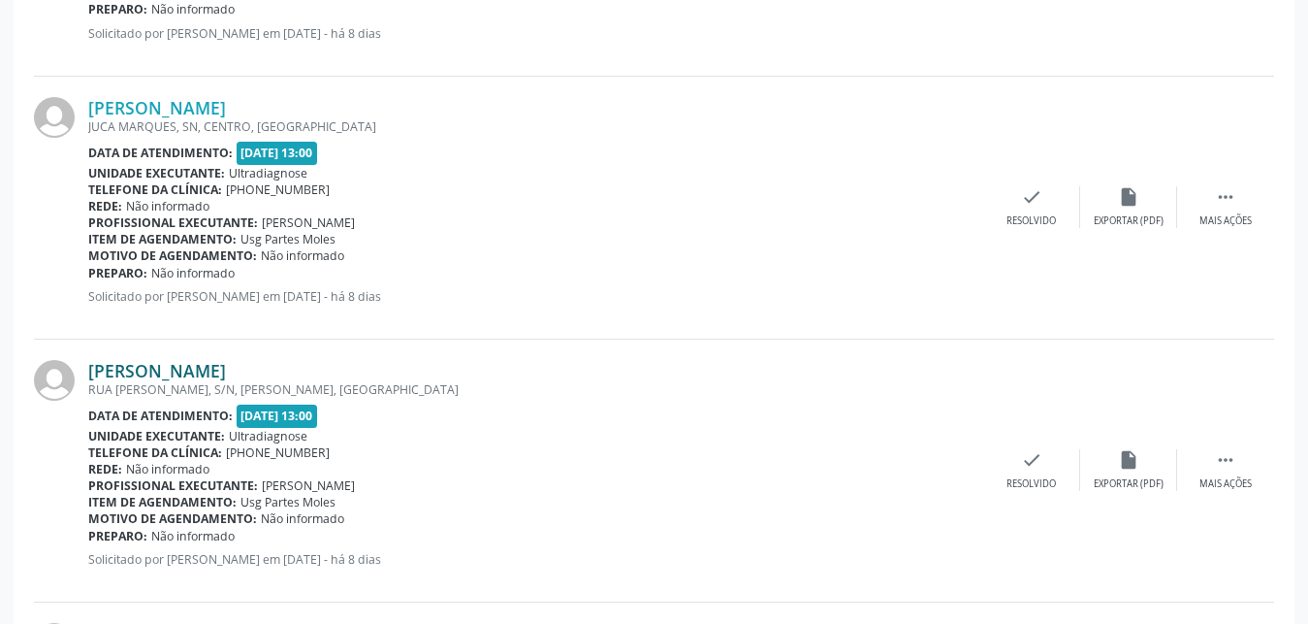
click at [143, 381] on link "[PERSON_NAME]" at bounding box center [157, 370] width 138 height 21
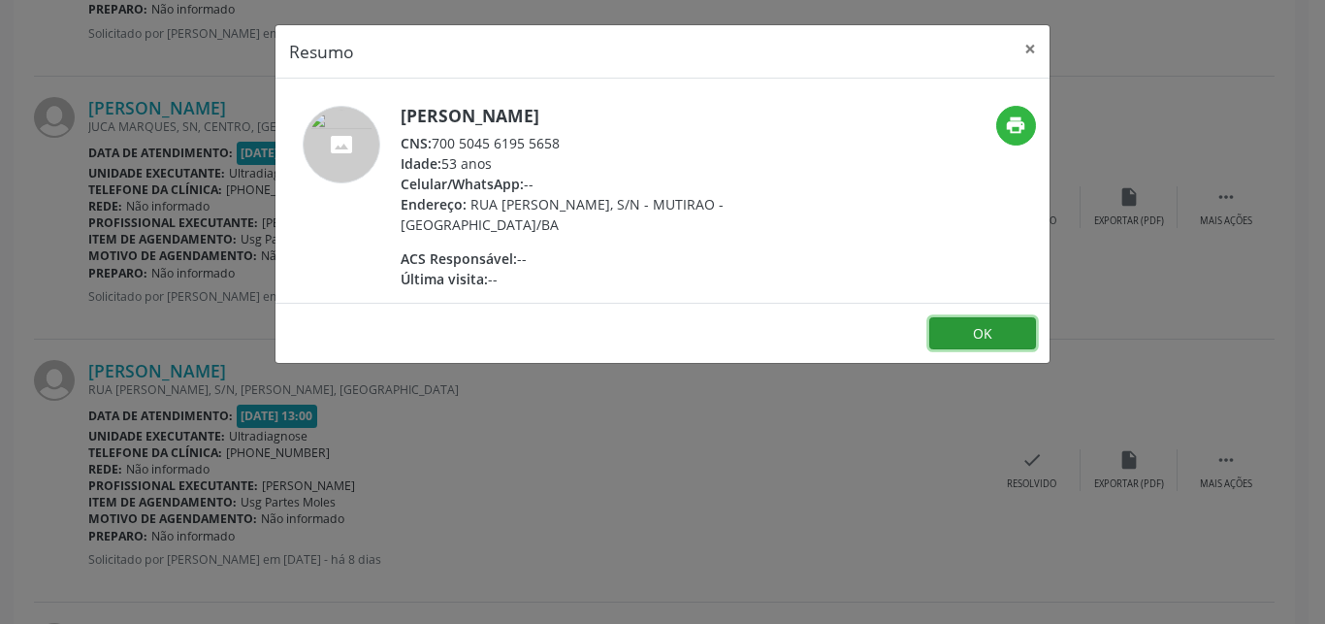
click at [939, 333] on button "OK" at bounding box center [982, 333] width 107 height 33
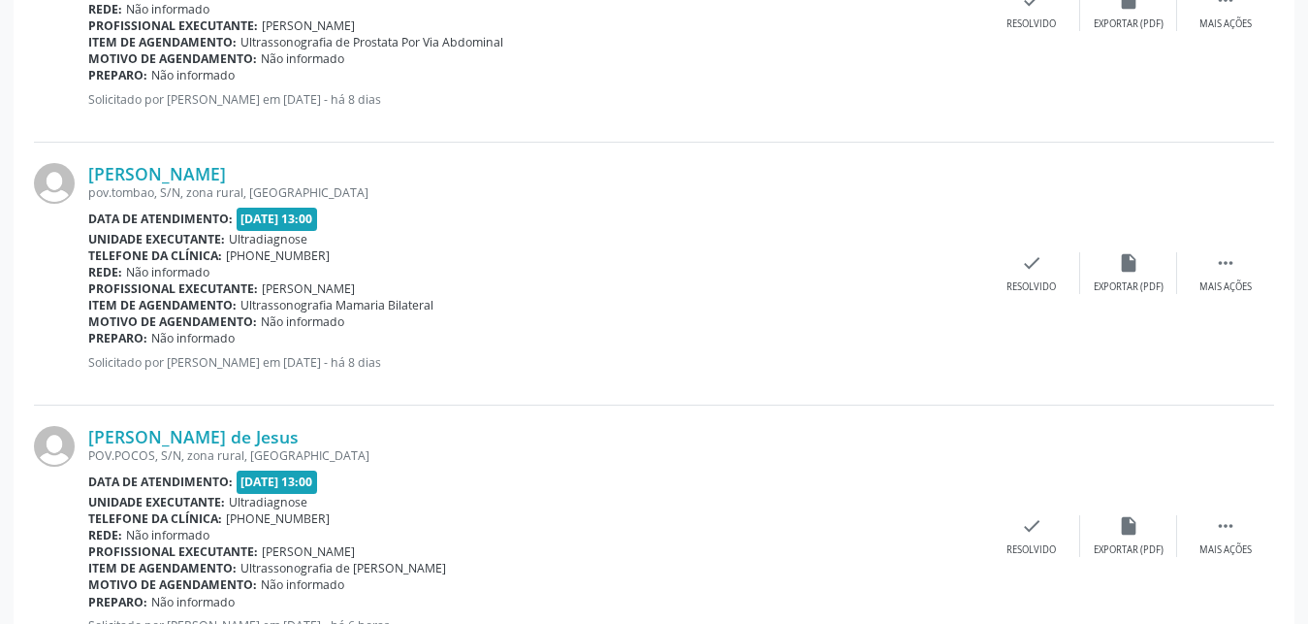
scroll to position [3458, 0]
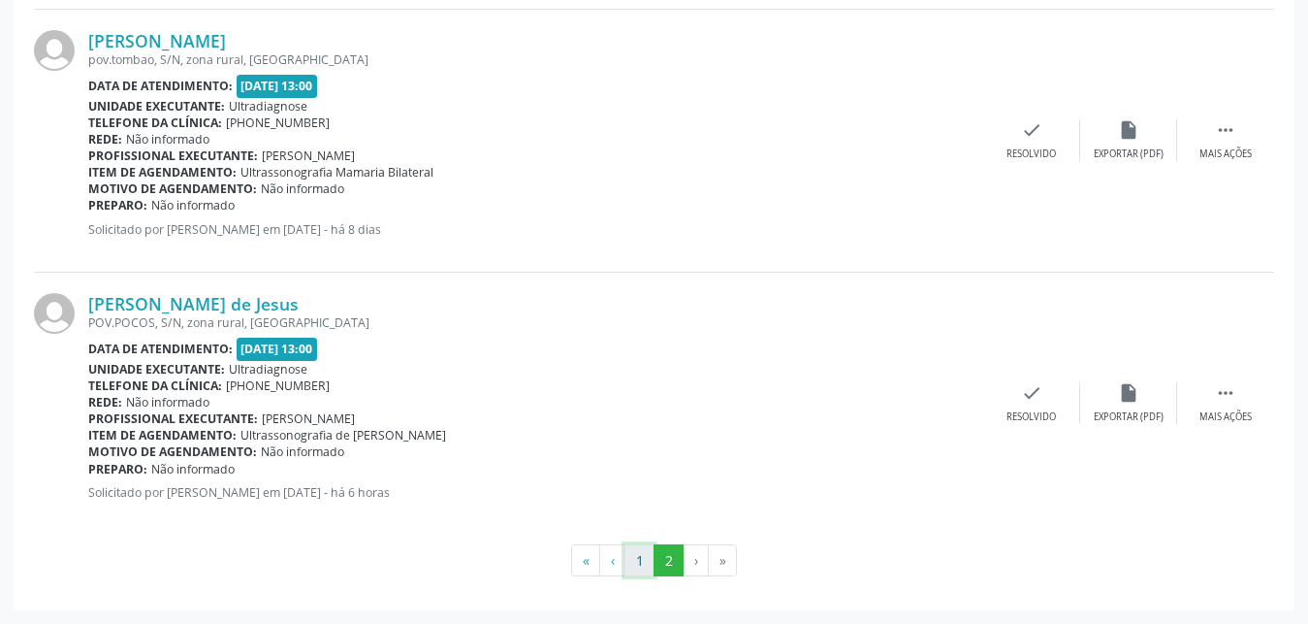
click at [641, 558] on button "1" at bounding box center [640, 560] width 30 height 33
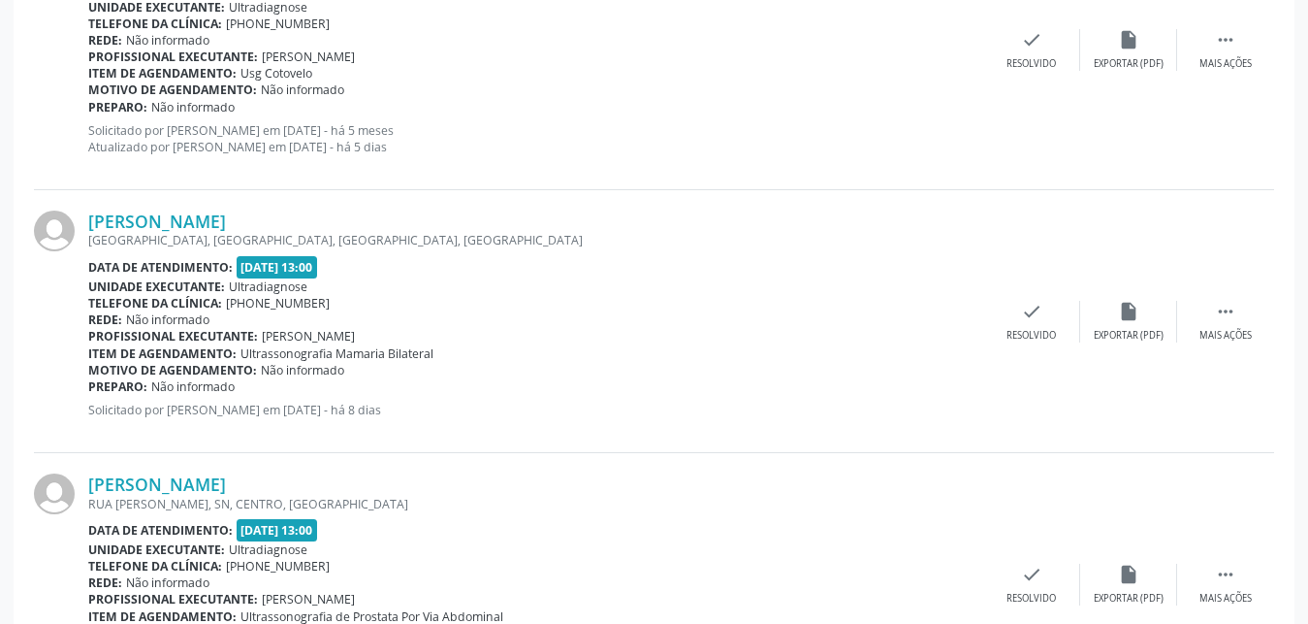
scroll to position [3813, 0]
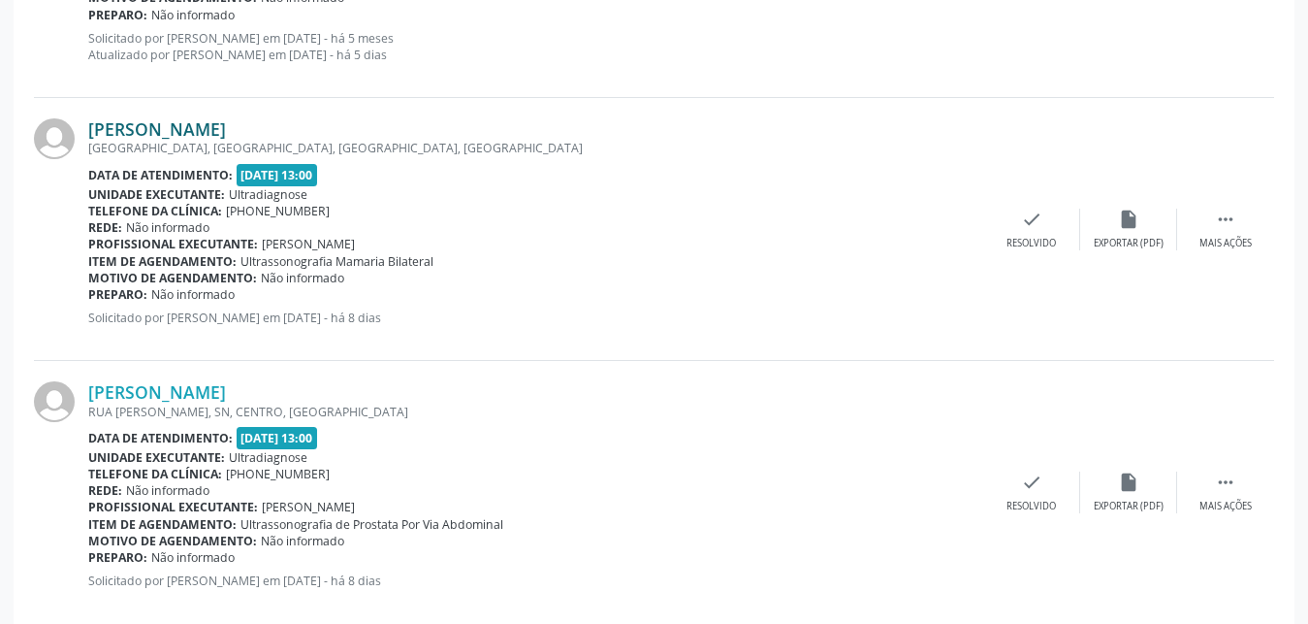
click at [187, 233] on div "[PERSON_NAME] [GEOGRAPHIC_DATA], SN, BAIRRO [GEOGRAPHIC_DATA], [GEOGRAPHIC_DATA…" at bounding box center [535, 228] width 895 height 221
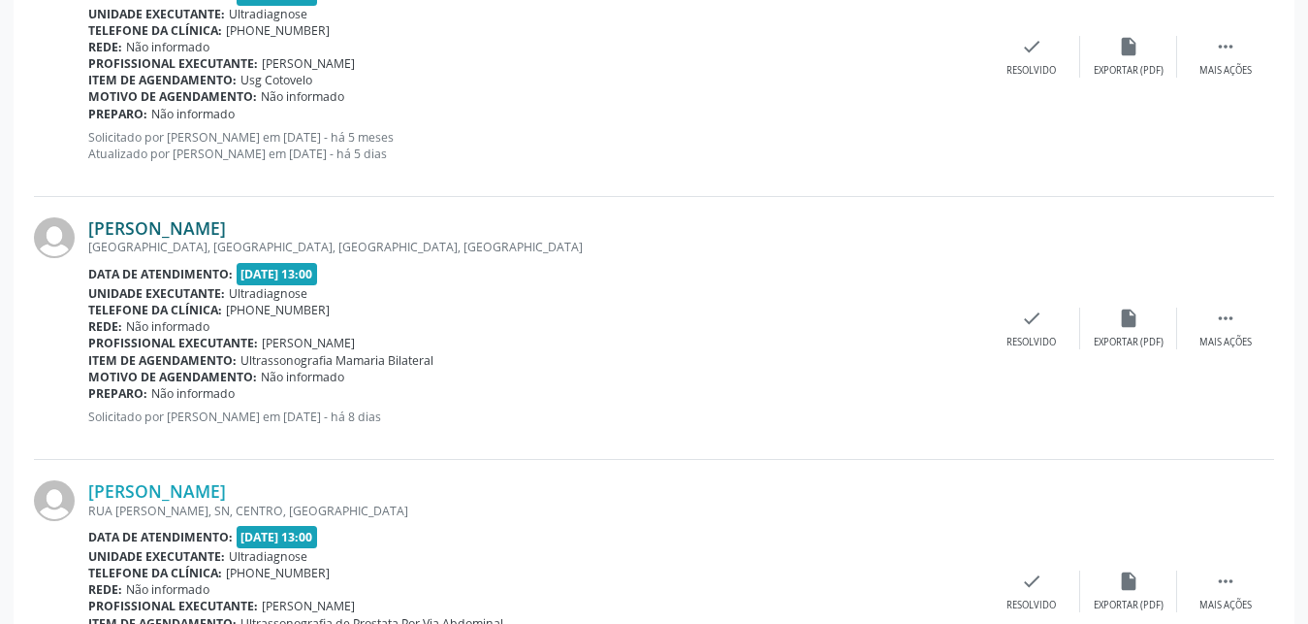
click at [171, 228] on link "[PERSON_NAME]" at bounding box center [157, 227] width 138 height 21
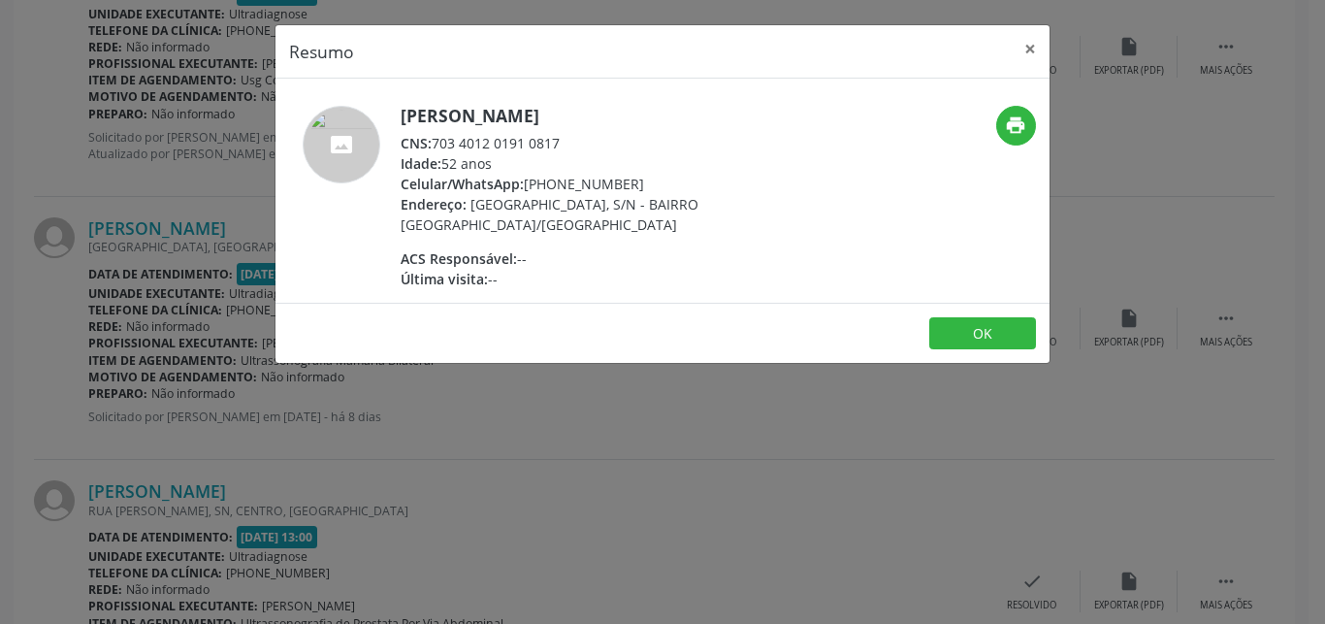
click at [964, 350] on footer "OK" at bounding box center [662, 333] width 774 height 61
click at [968, 331] on button "OK" at bounding box center [982, 333] width 107 height 33
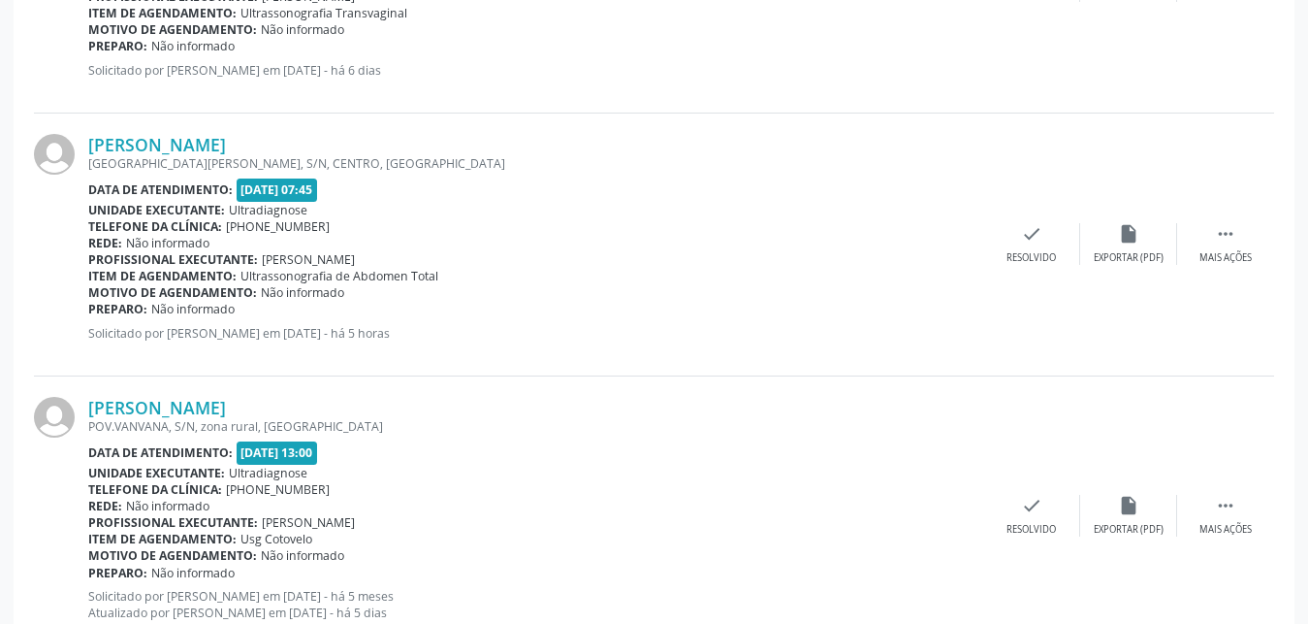
scroll to position [4001, 0]
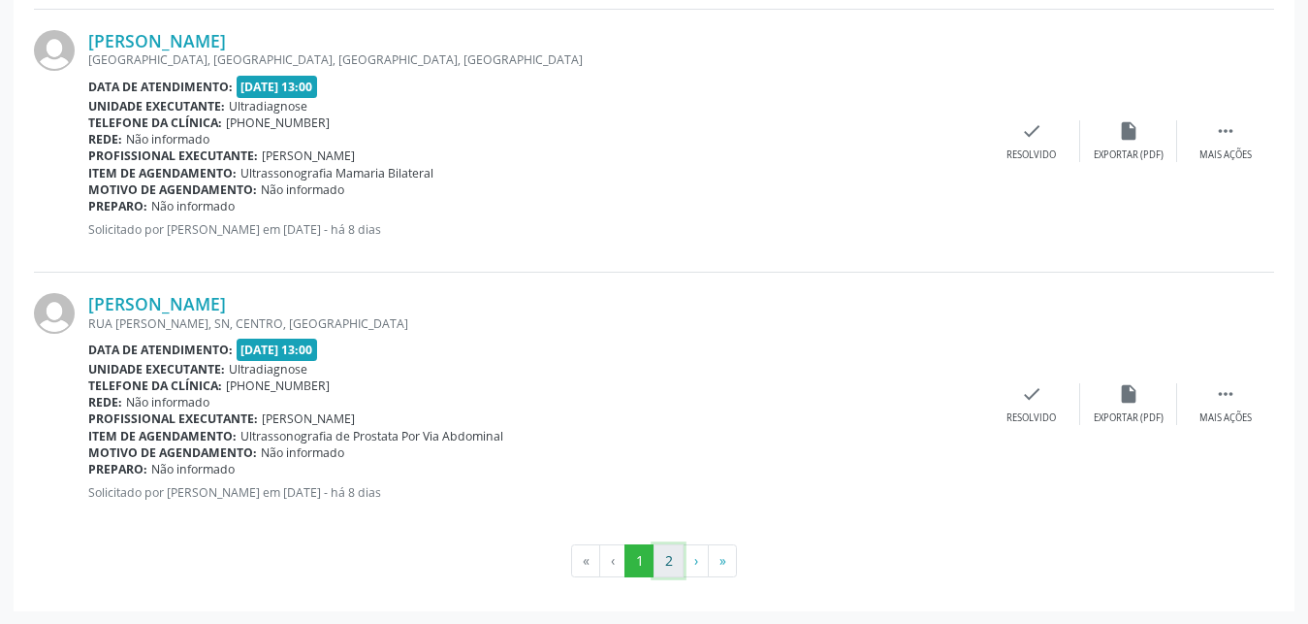
click at [669, 555] on button "2" at bounding box center [669, 560] width 30 height 33
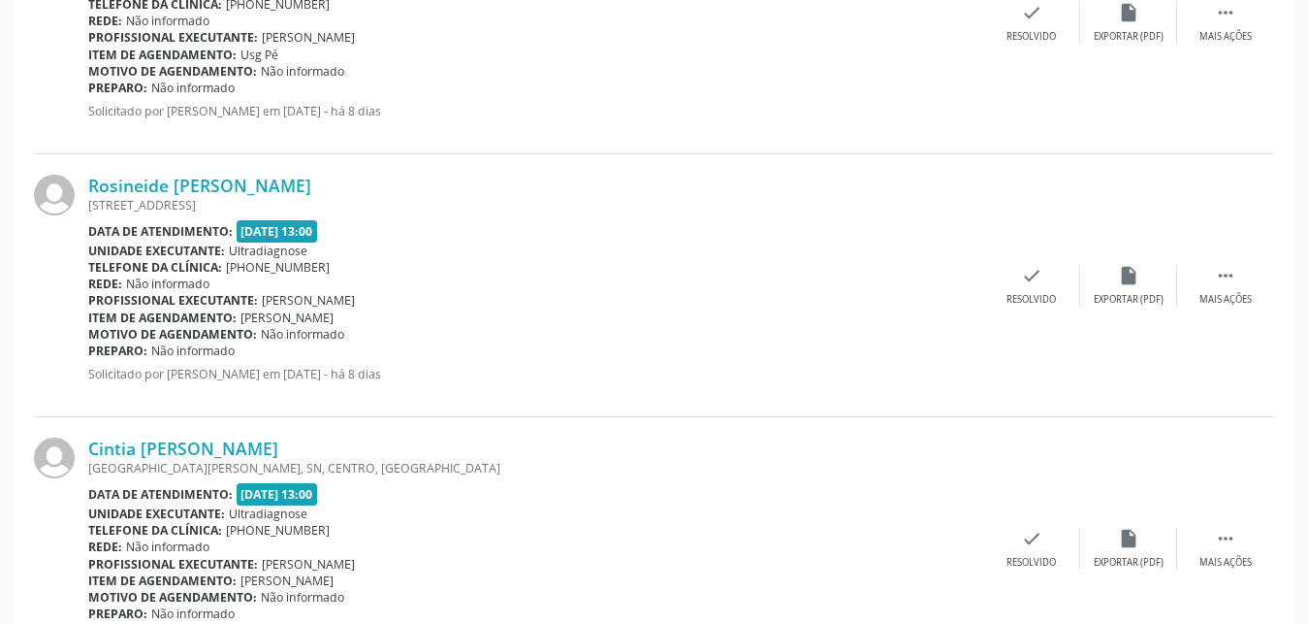
scroll to position [1750, 0]
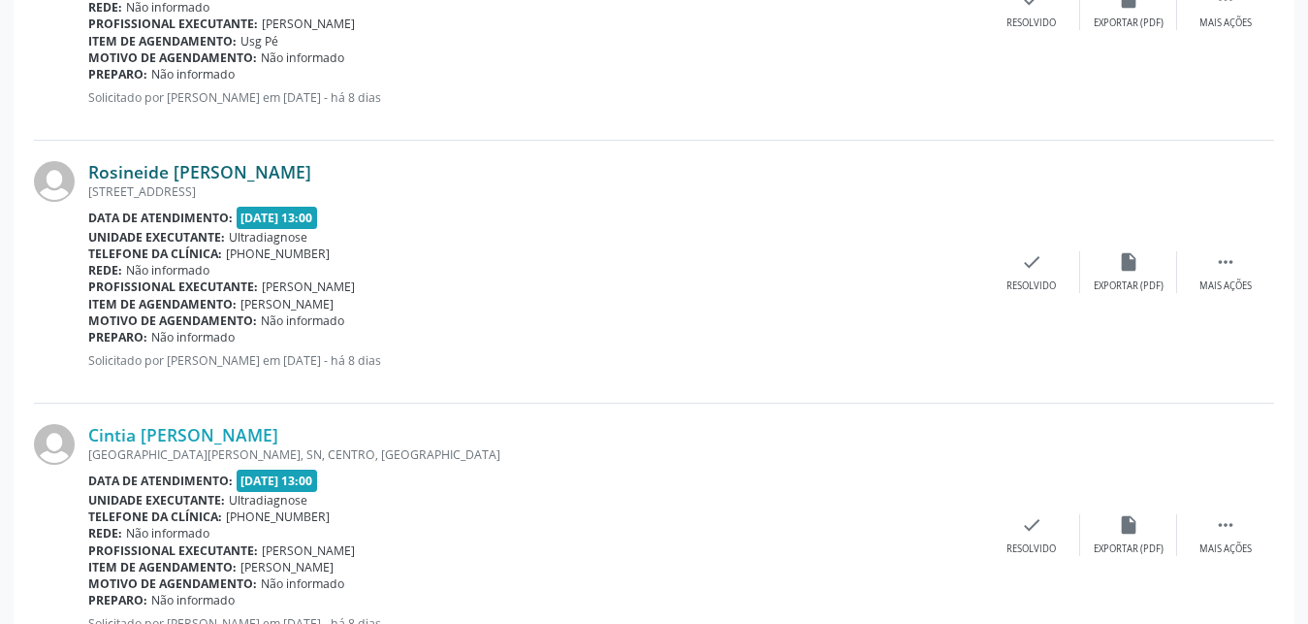
click at [113, 170] on link "Rosineide [PERSON_NAME]" at bounding box center [199, 171] width 223 height 21
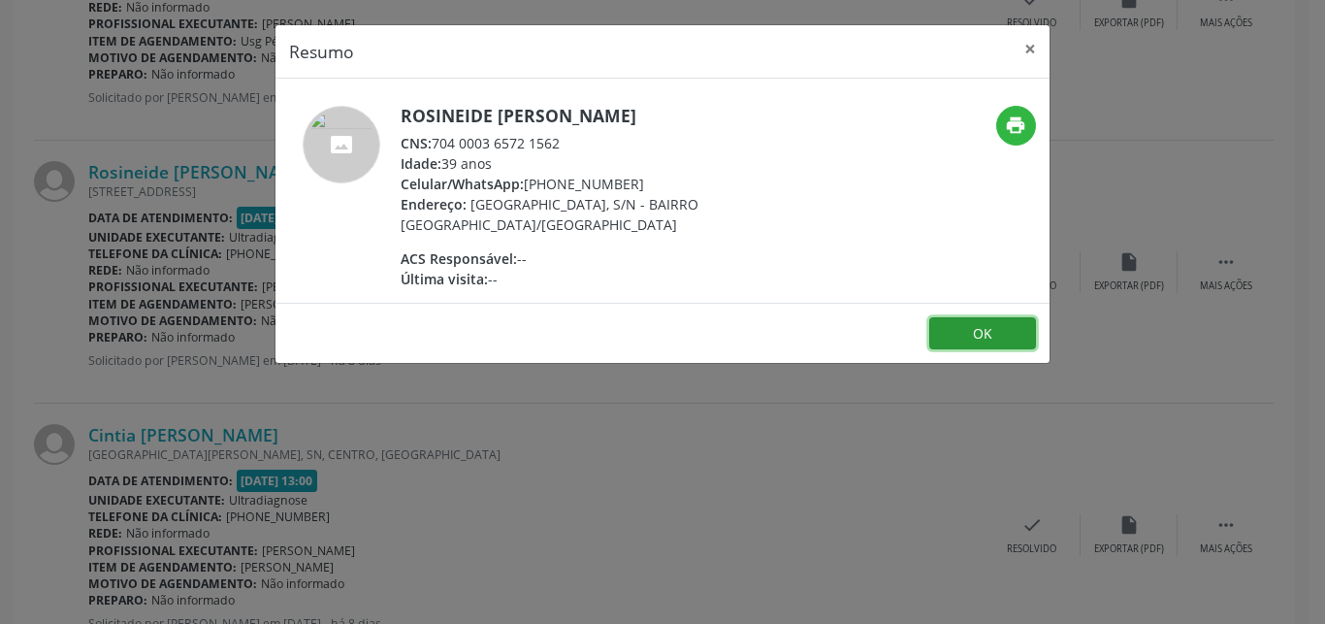
click at [939, 347] on button "OK" at bounding box center [982, 333] width 107 height 33
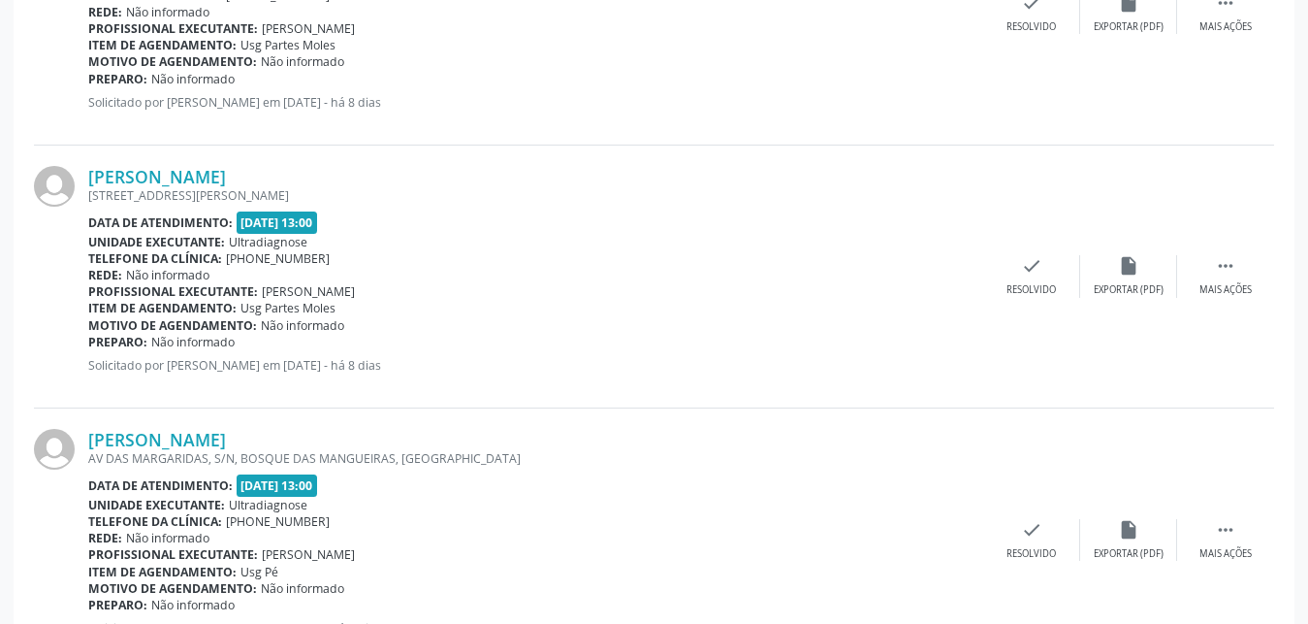
scroll to position [1318, 0]
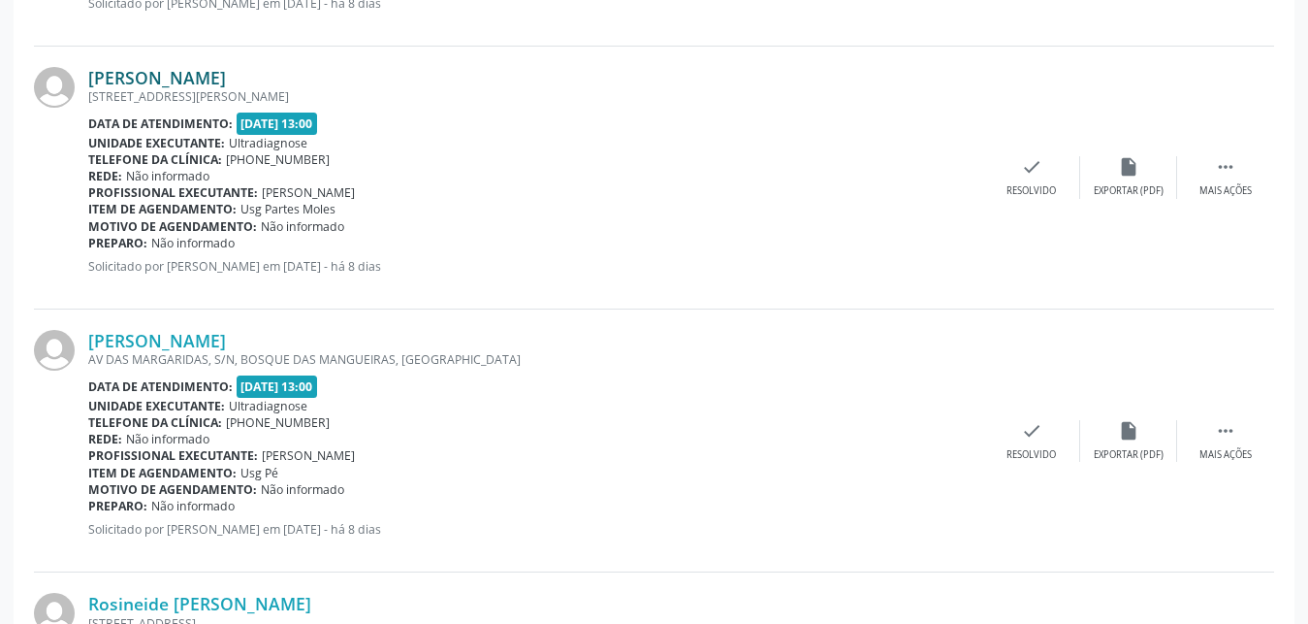
click at [132, 74] on link "[PERSON_NAME]" at bounding box center [157, 77] width 138 height 21
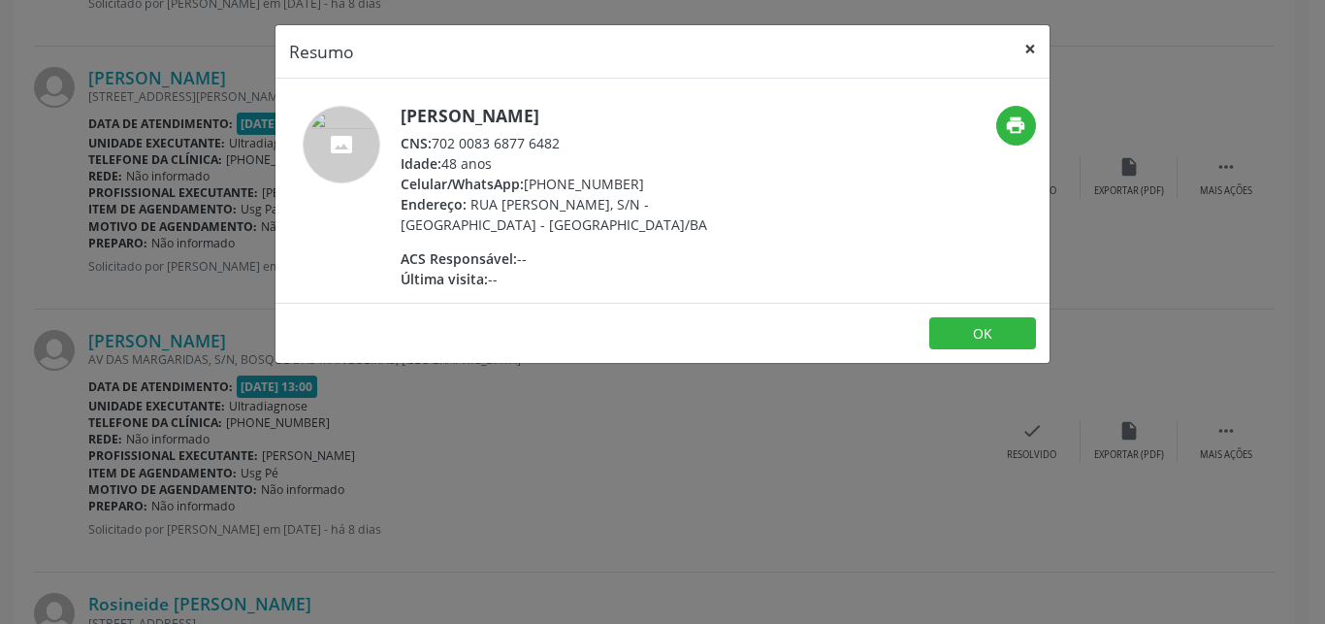
click at [1033, 48] on button "×" at bounding box center [1030, 49] width 39 height 48
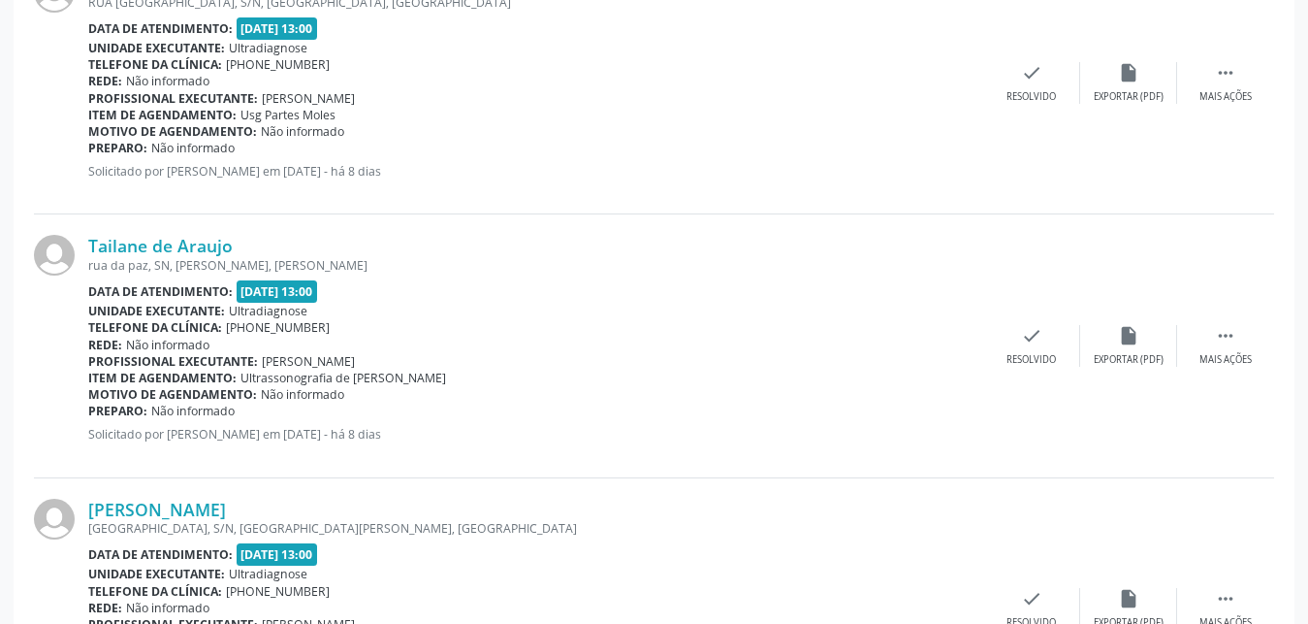
scroll to position [2478, 0]
